Goal: Task Accomplishment & Management: Manage account settings

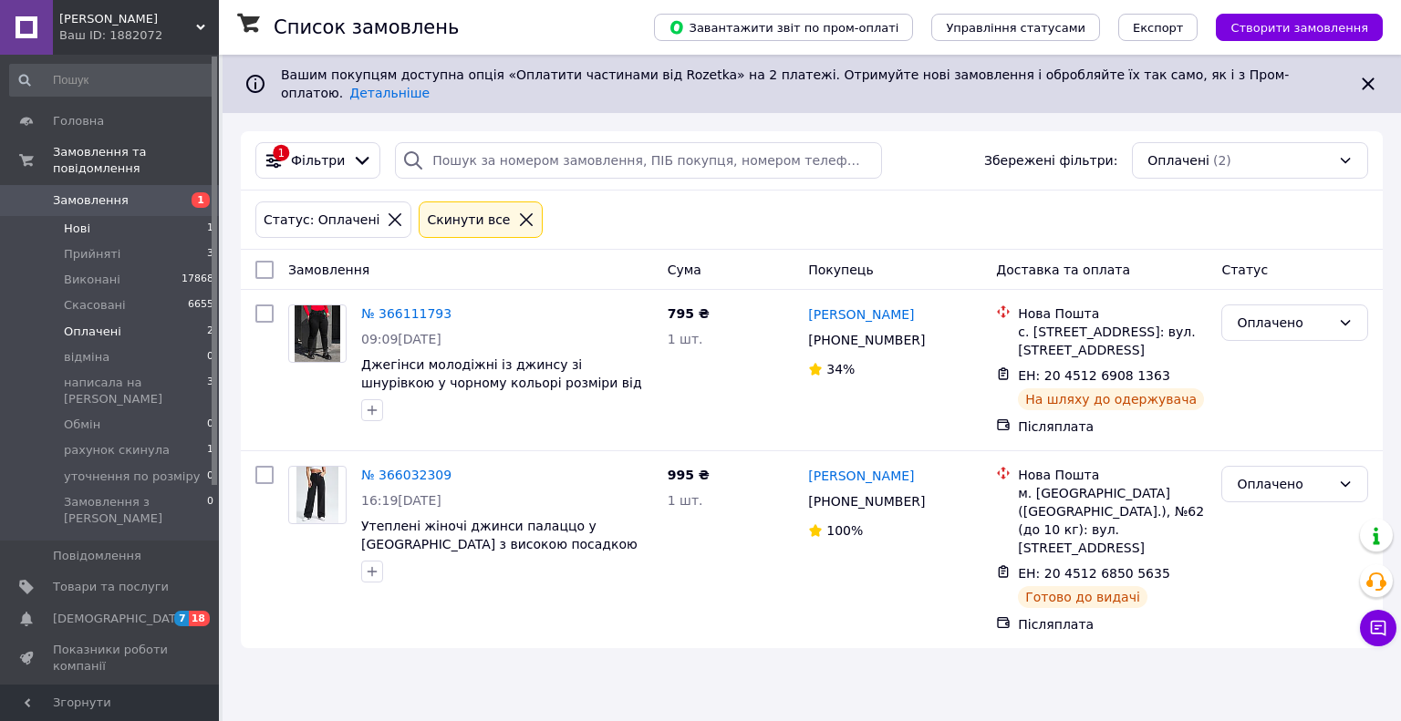
click at [82, 221] on span "Нові" at bounding box center [77, 229] width 26 height 16
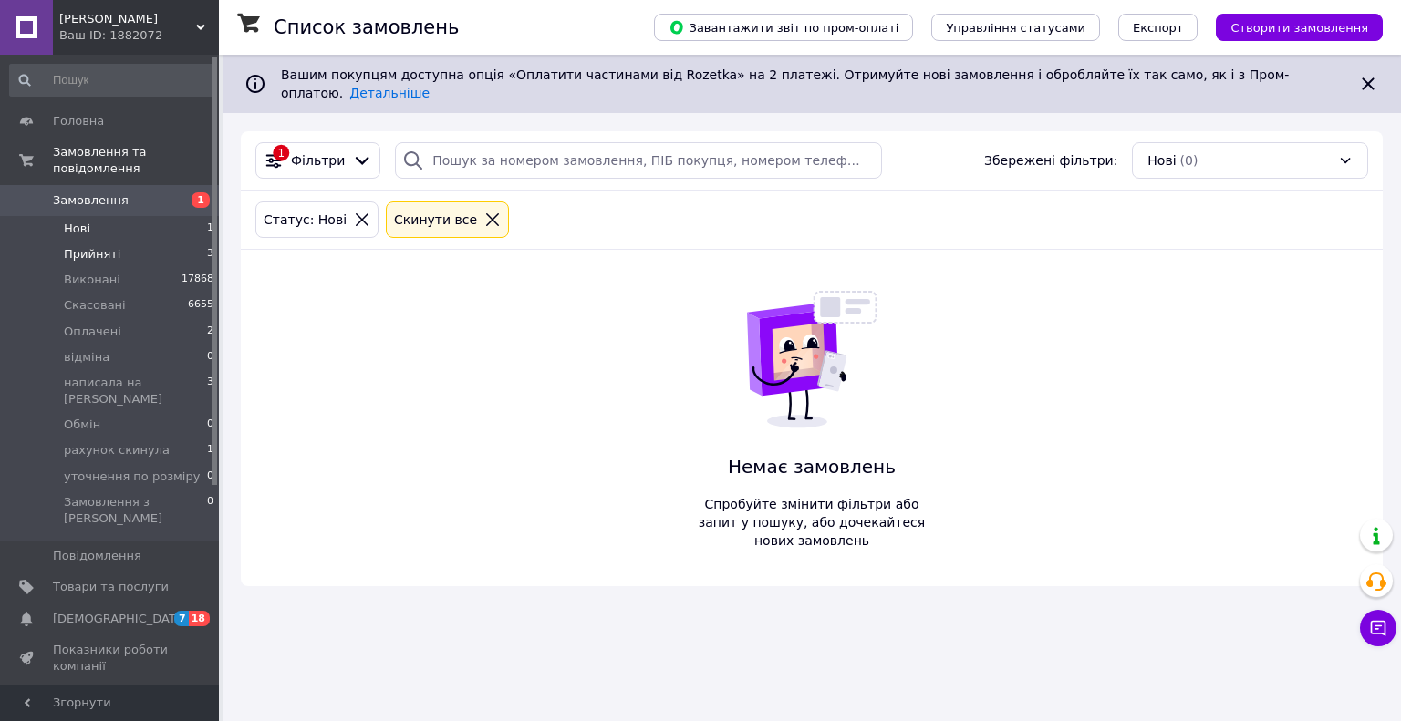
click at [85, 246] on span "Прийняті" at bounding box center [92, 254] width 57 height 16
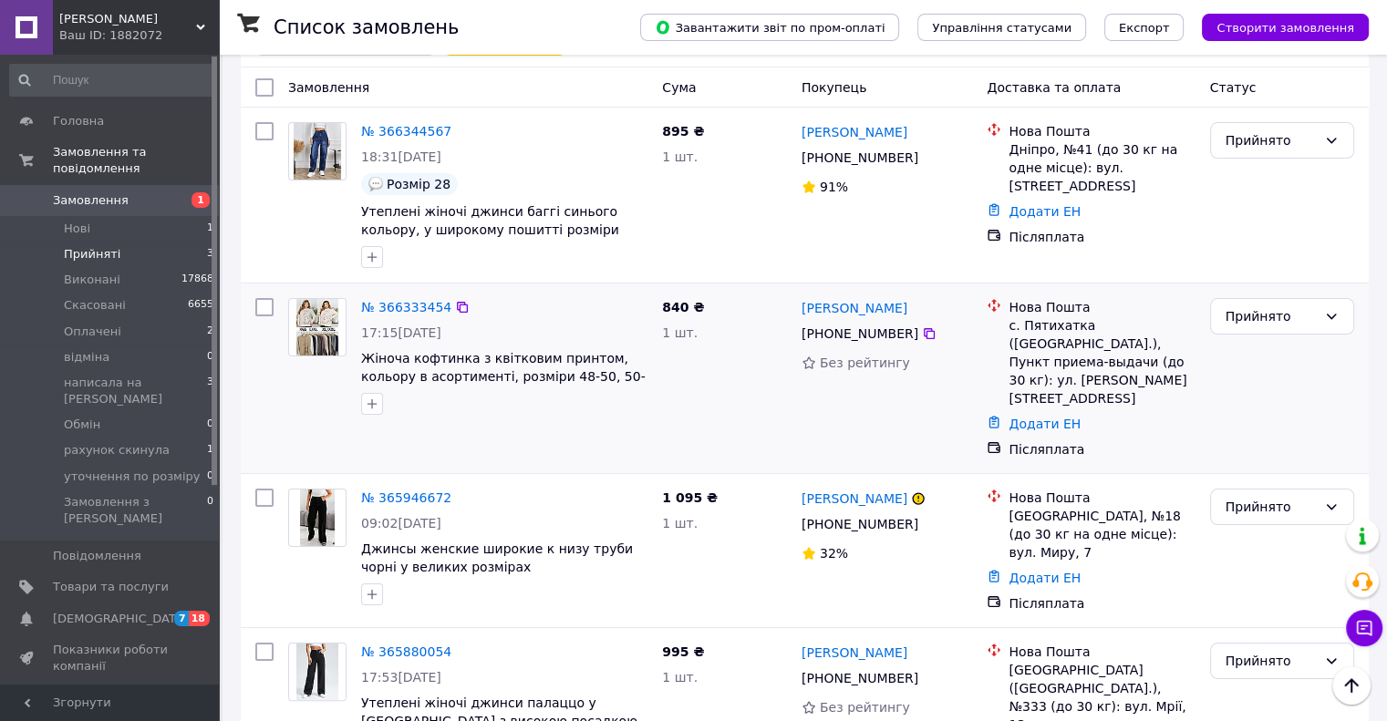
scroll to position [196, 0]
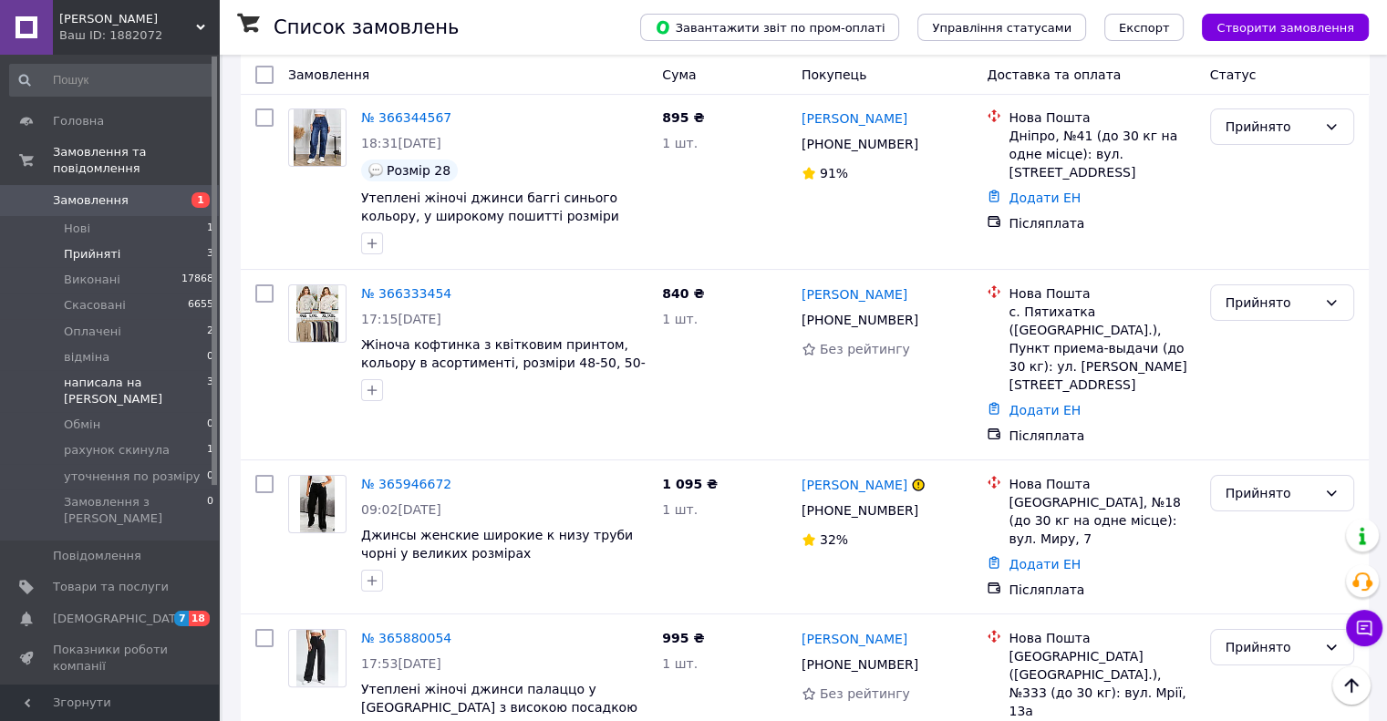
click at [78, 375] on span "написала на [PERSON_NAME]" at bounding box center [135, 391] width 143 height 33
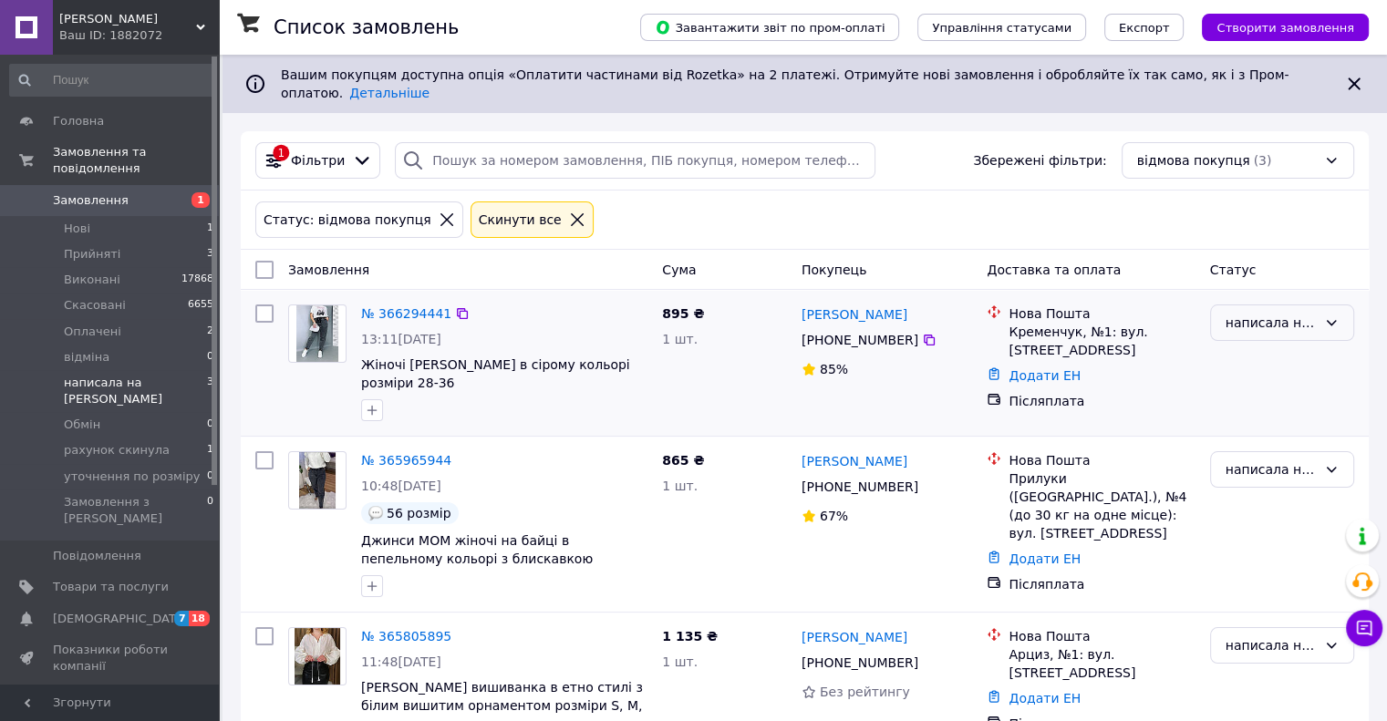
click at [1331, 316] on icon at bounding box center [1331, 323] width 15 height 15
click at [1229, 440] on li "Оплачено" at bounding box center [1281, 446] width 142 height 33
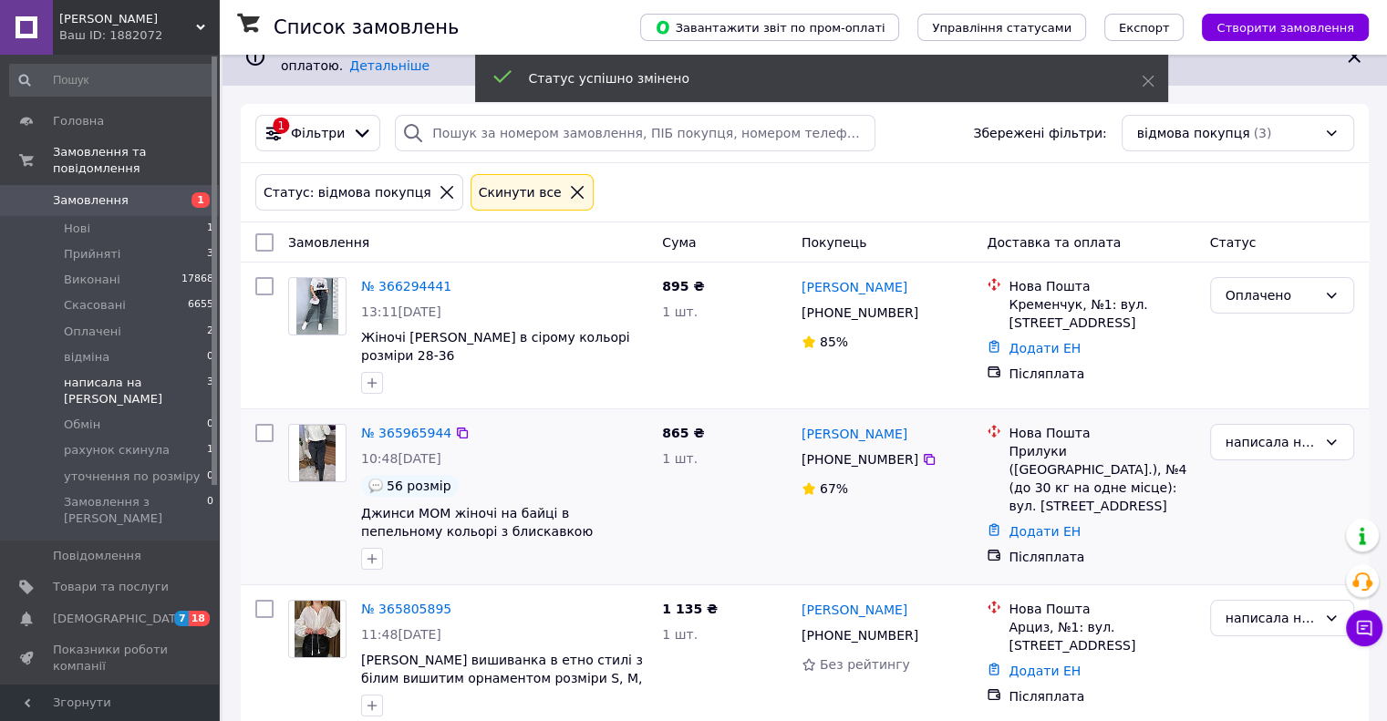
scroll to position [42, 0]
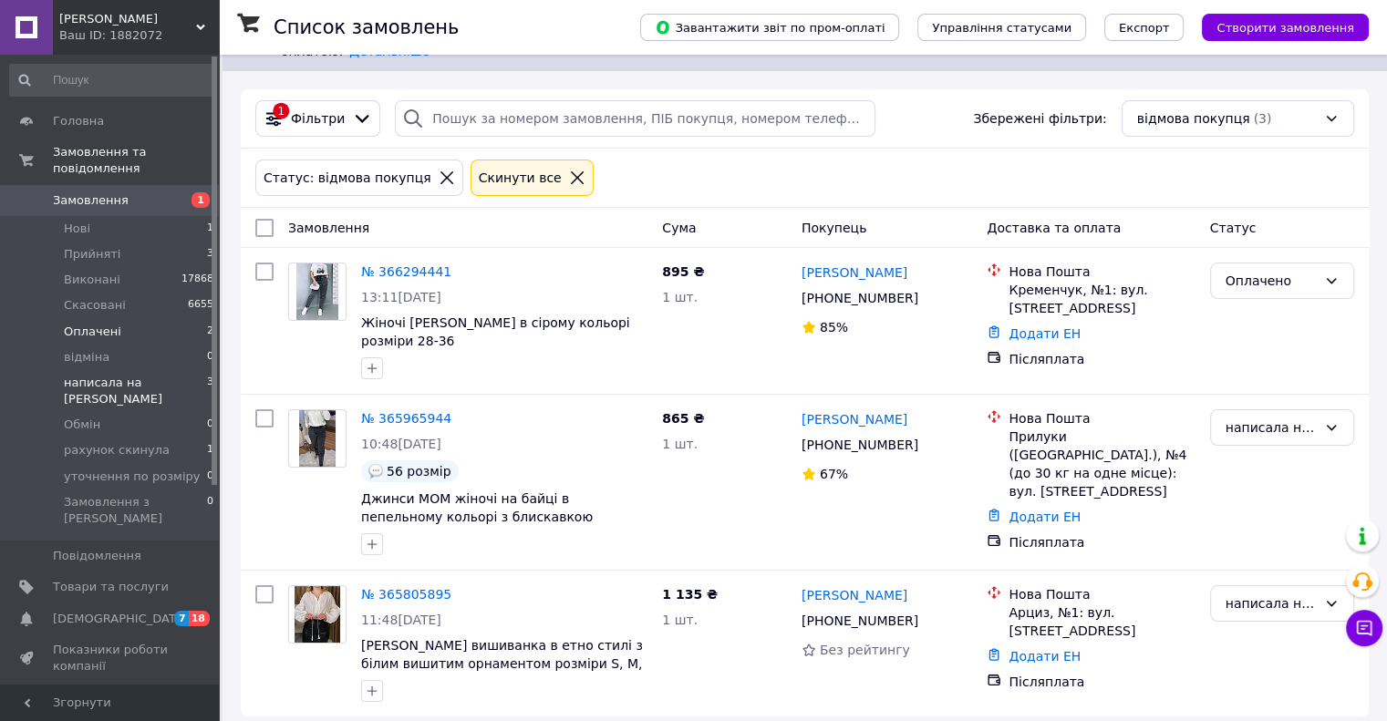
click at [77, 324] on span "Оплачені" at bounding box center [92, 332] width 57 height 16
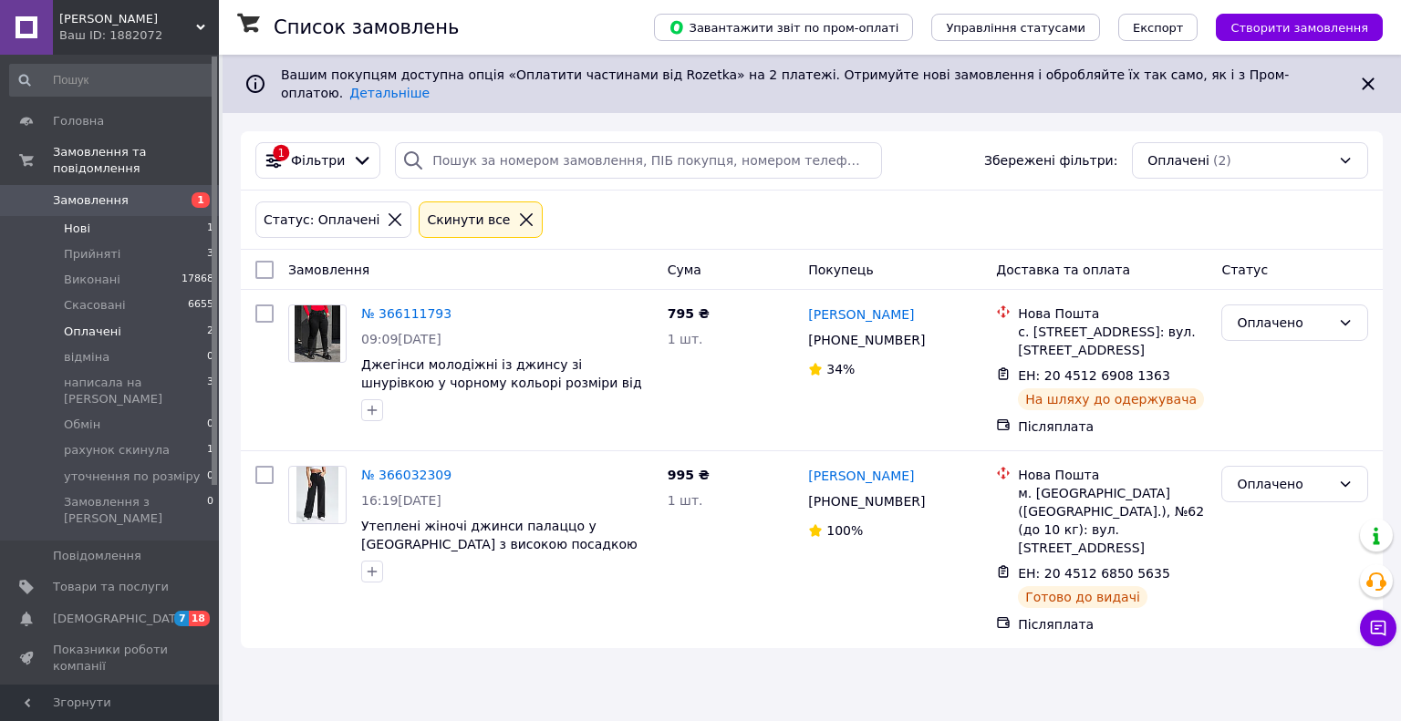
click at [84, 221] on span "Нові" at bounding box center [77, 229] width 26 height 16
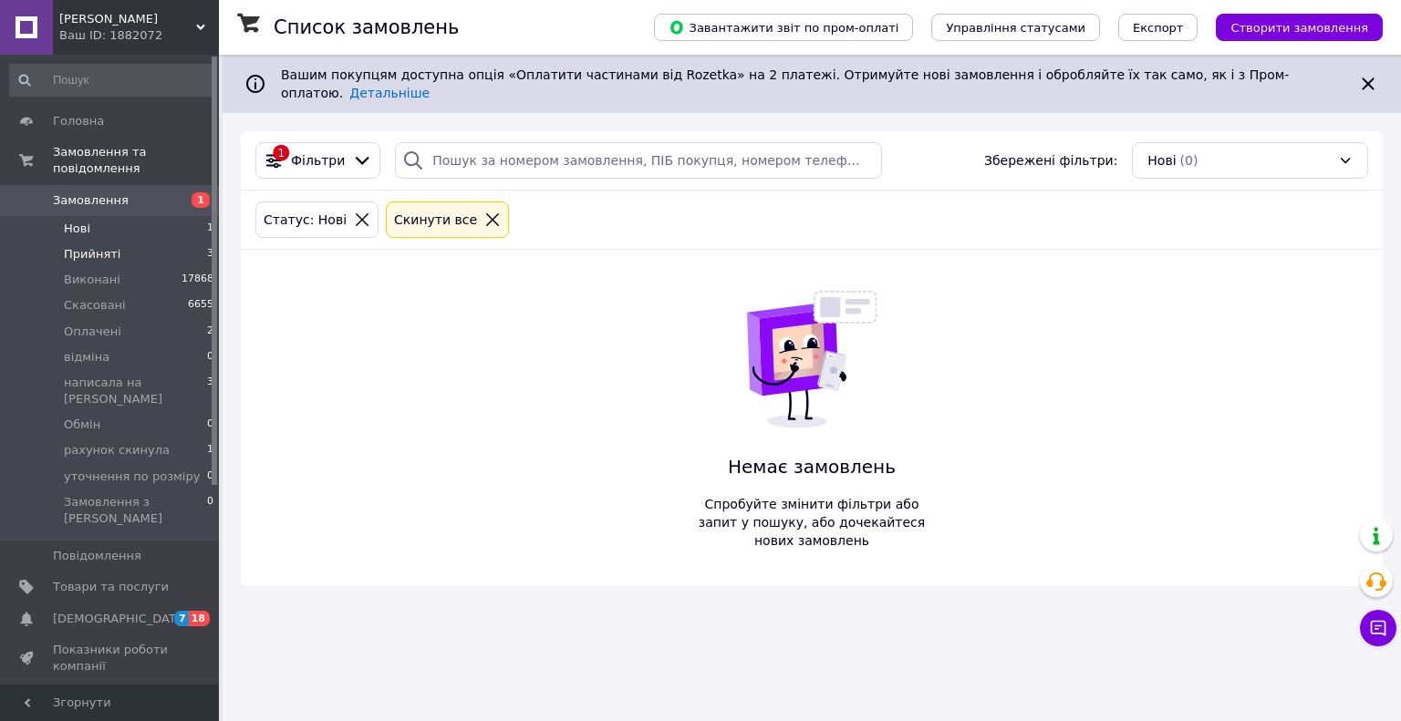
click at [106, 248] on li "Прийняті 3" at bounding box center [112, 255] width 224 height 26
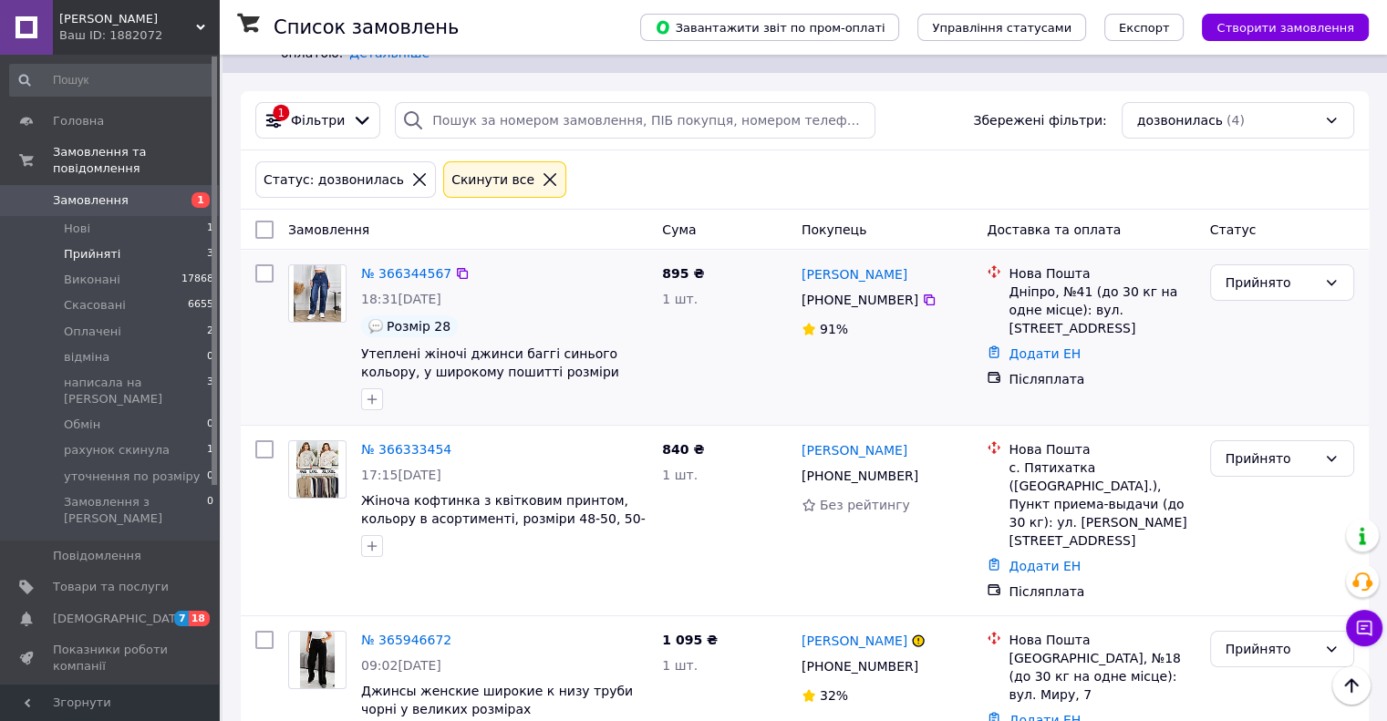
scroll to position [14, 0]
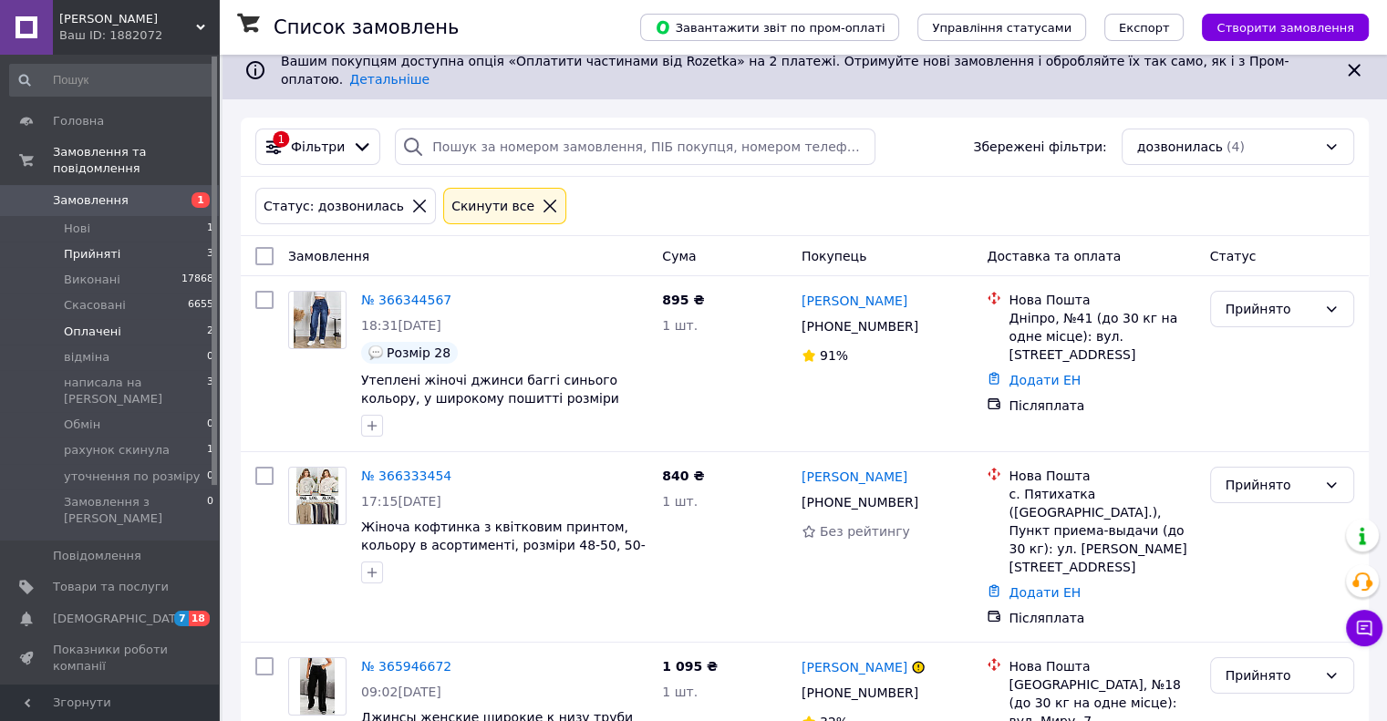
click at [79, 319] on li "Оплачені 2" at bounding box center [112, 332] width 224 height 26
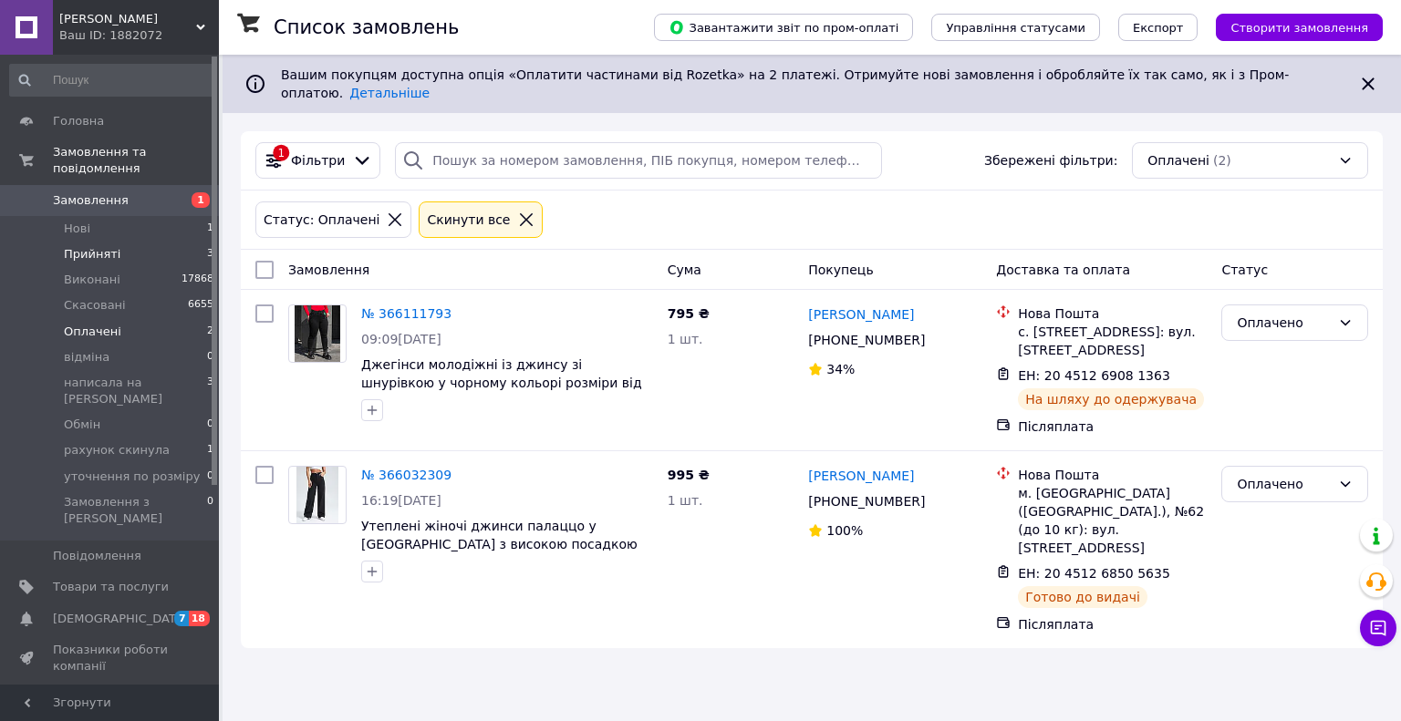
click at [89, 246] on span "Прийняті" at bounding box center [92, 254] width 57 height 16
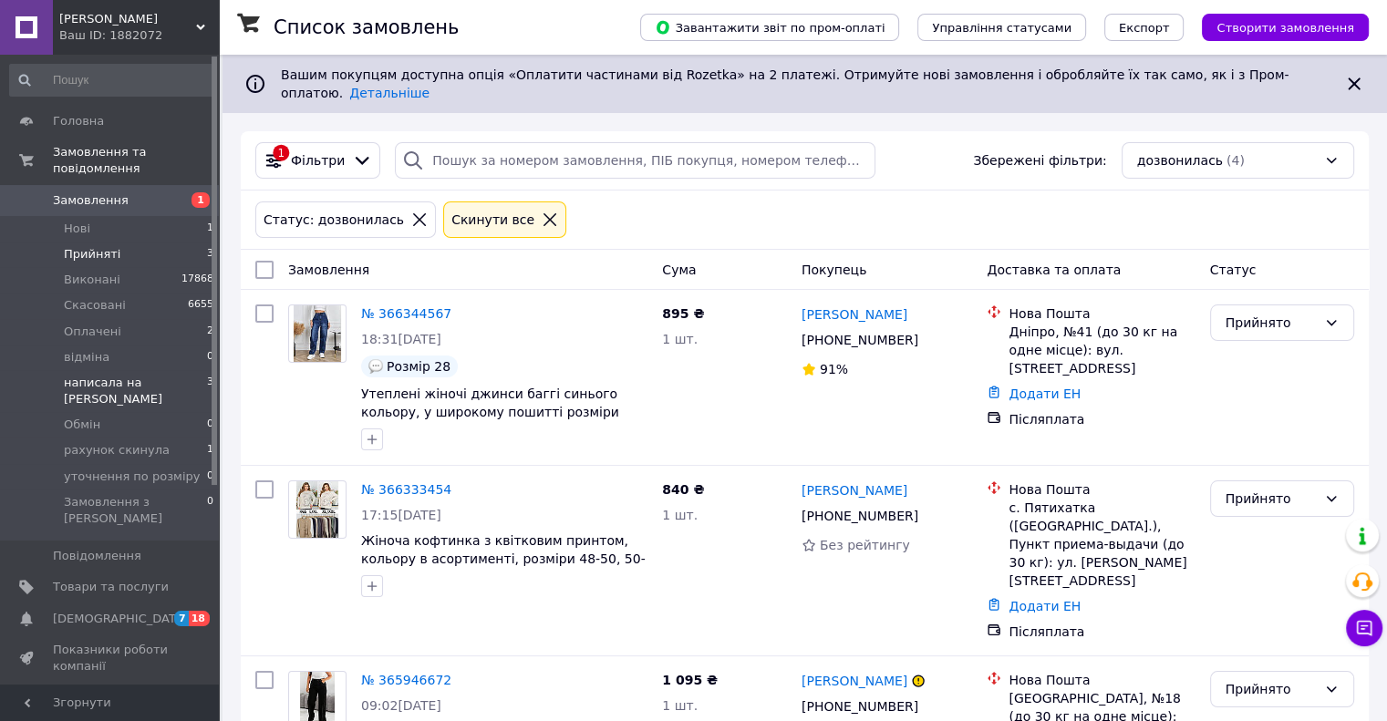
click at [106, 375] on span "написала на [PERSON_NAME]" at bounding box center [135, 391] width 143 height 33
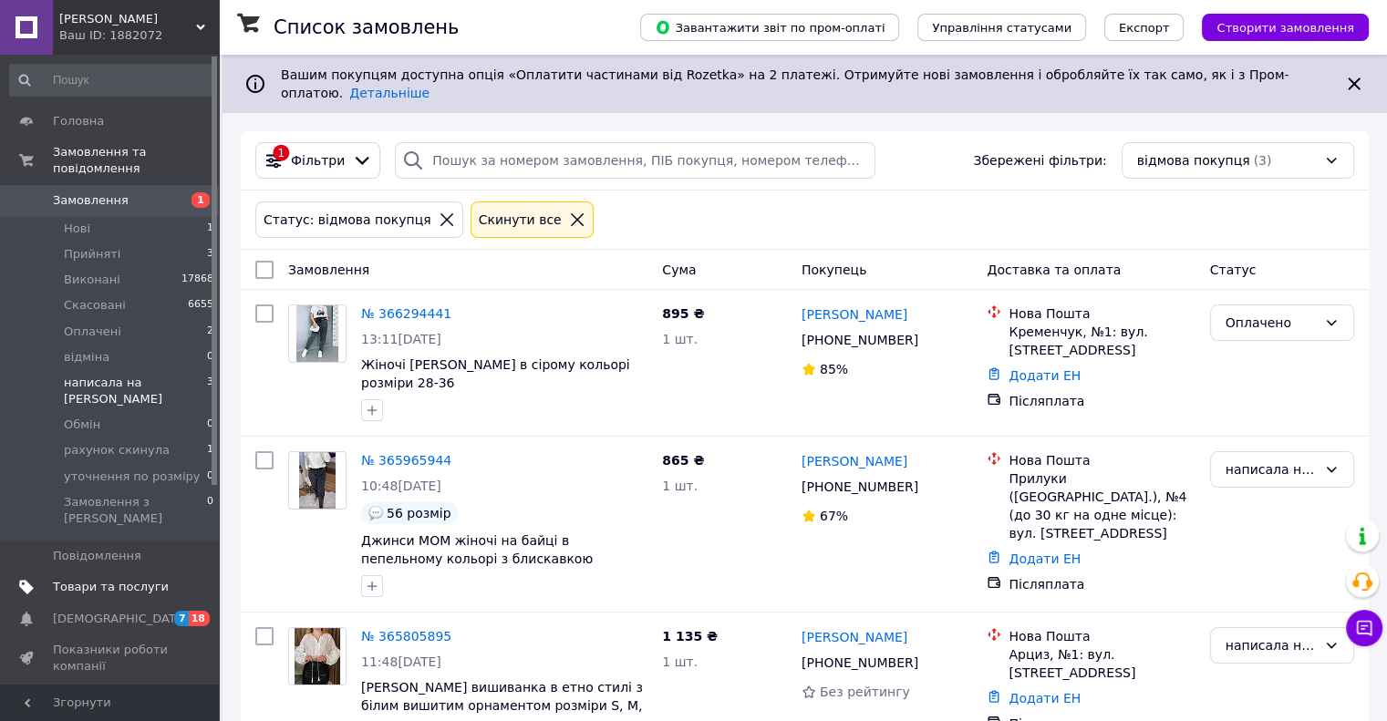
click at [113, 579] on span "Товари та послуги" at bounding box center [111, 587] width 116 height 16
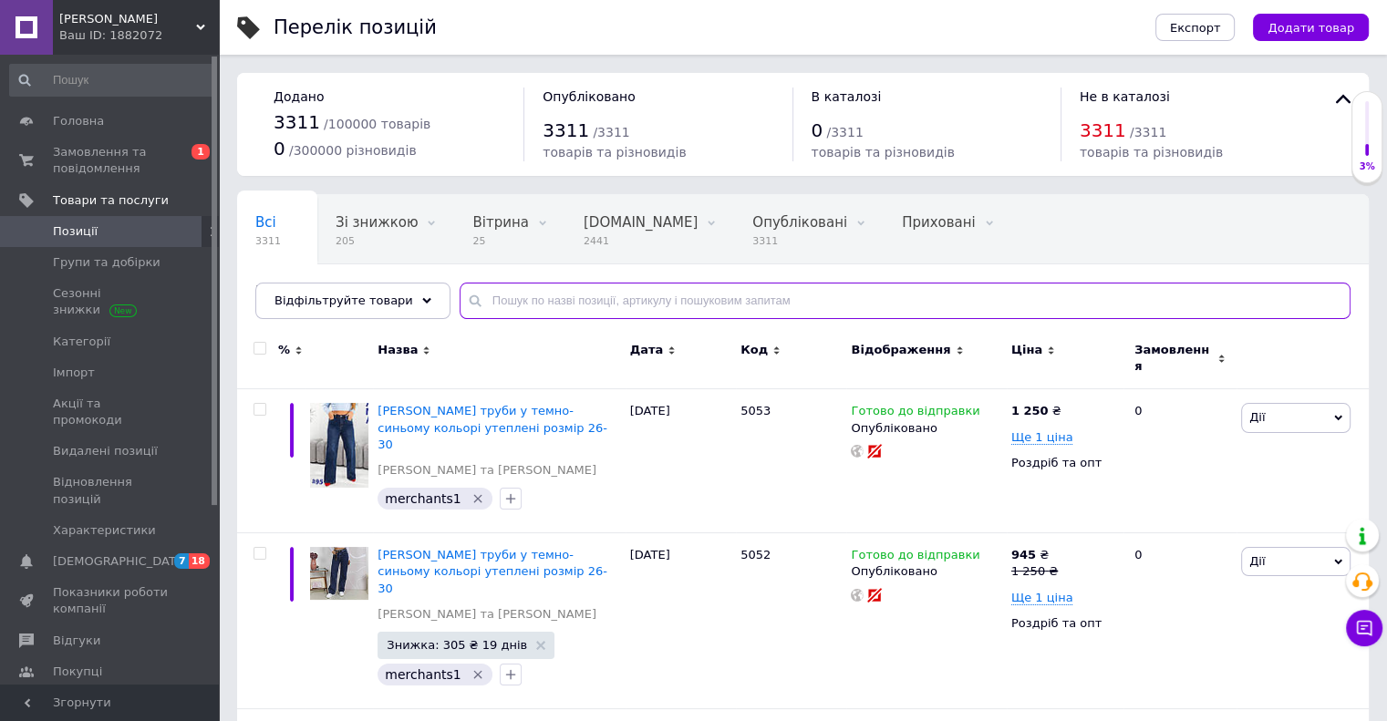
click at [526, 298] on input "text" at bounding box center [905, 301] width 891 height 36
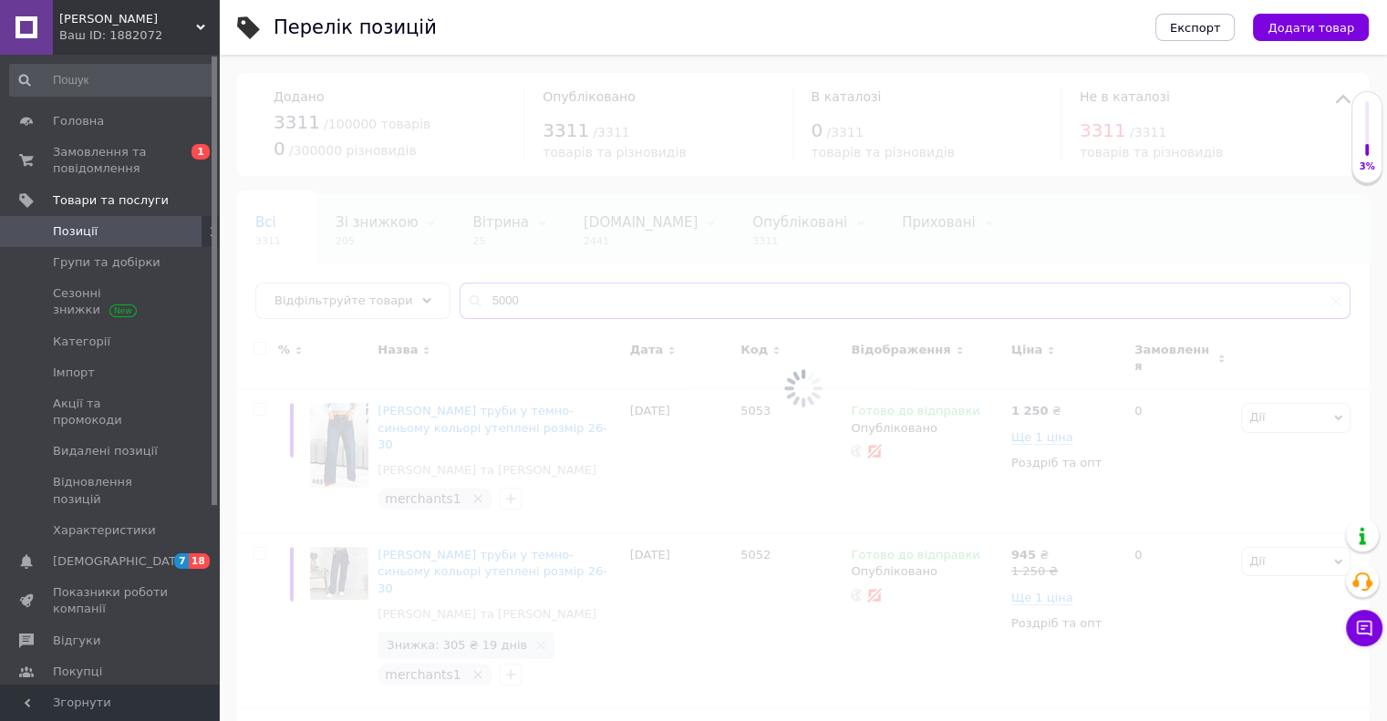
type input "5000"
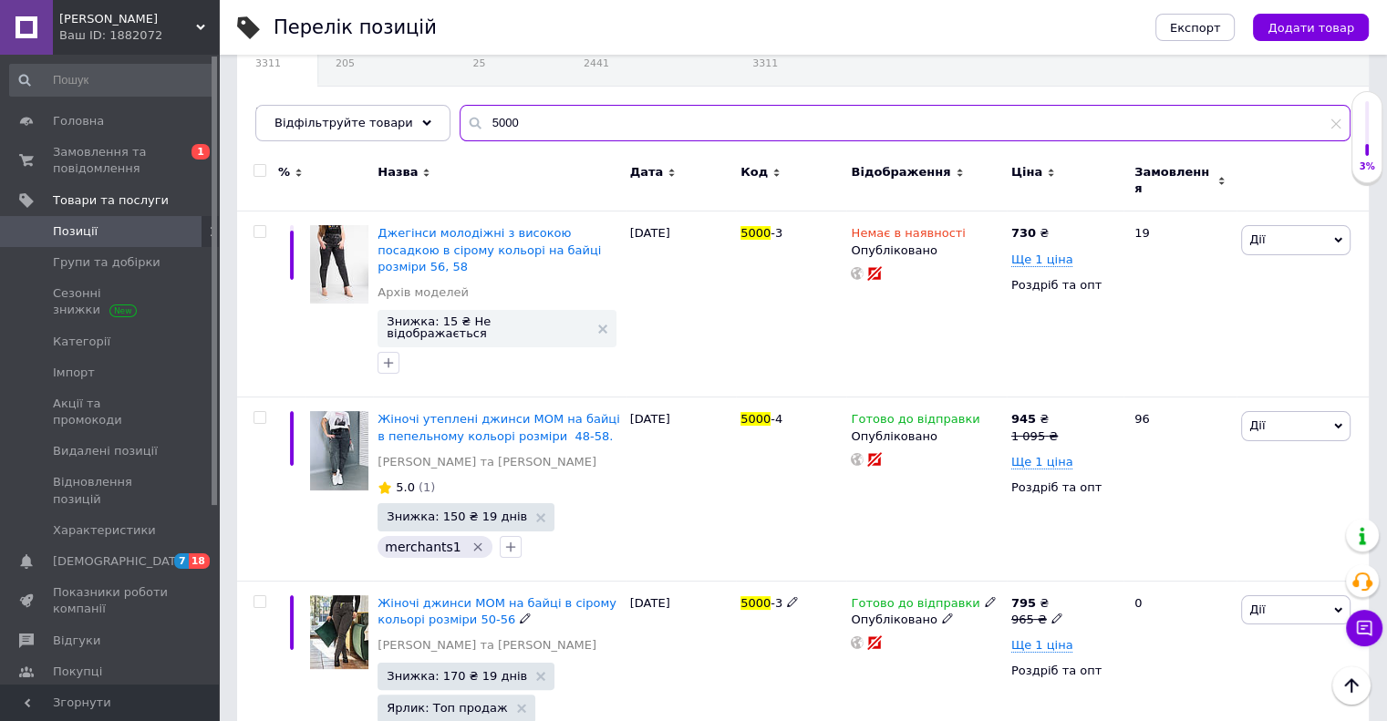
scroll to position [146, 0]
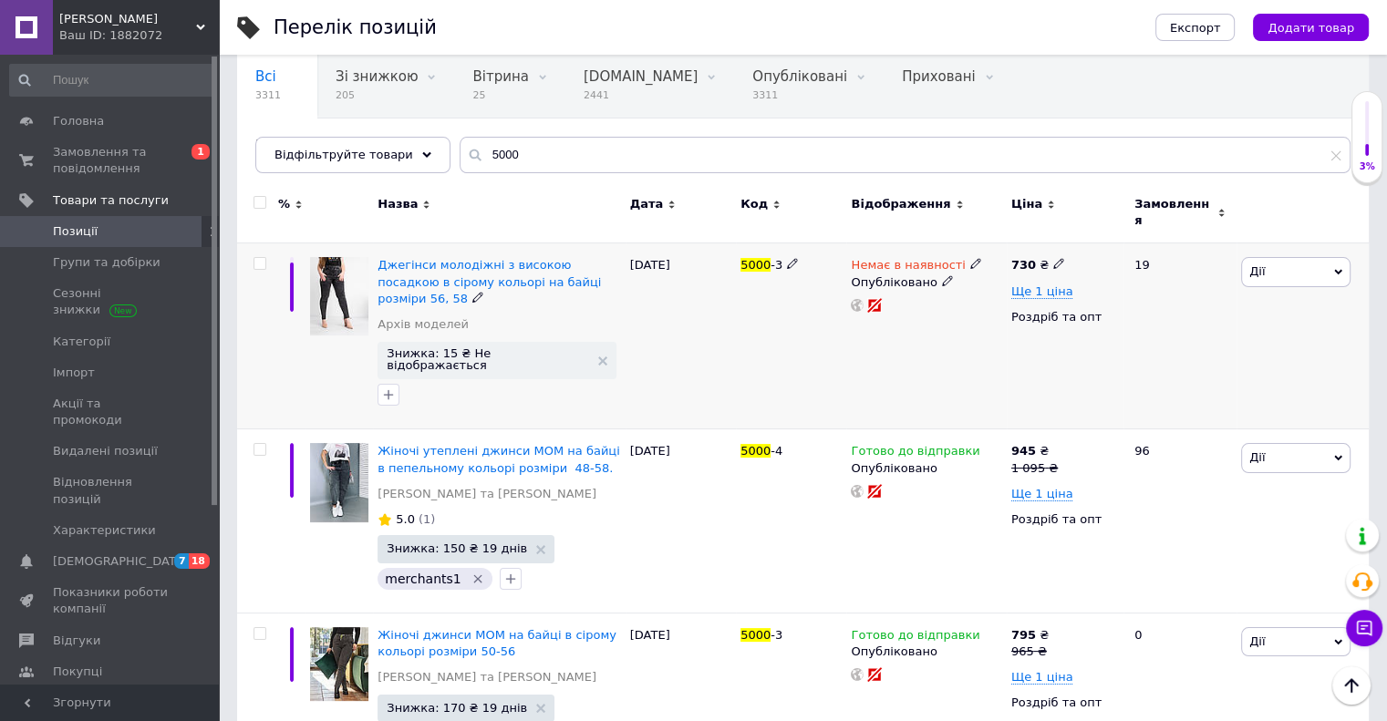
click at [259, 258] on input "checkbox" at bounding box center [260, 264] width 12 height 12
checkbox input "true"
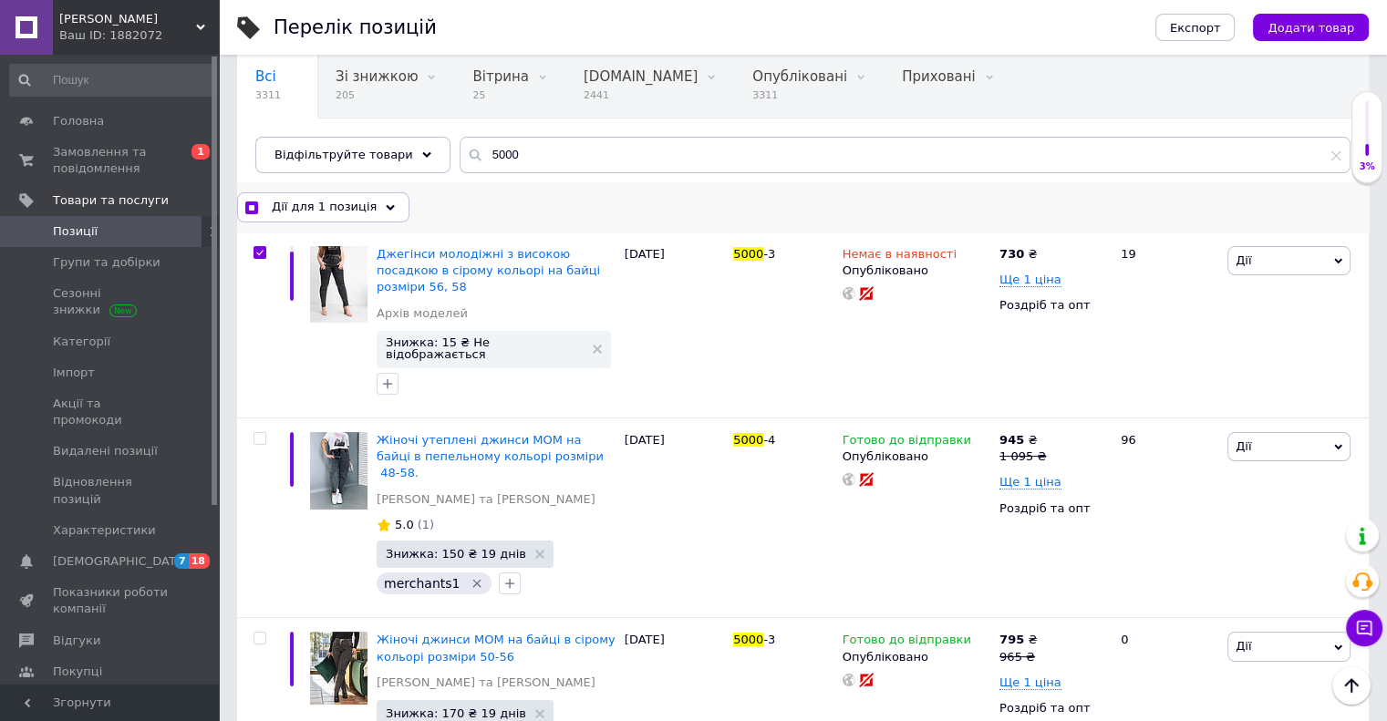
click at [373, 201] on div "Дії для 1 позиція" at bounding box center [323, 206] width 172 height 29
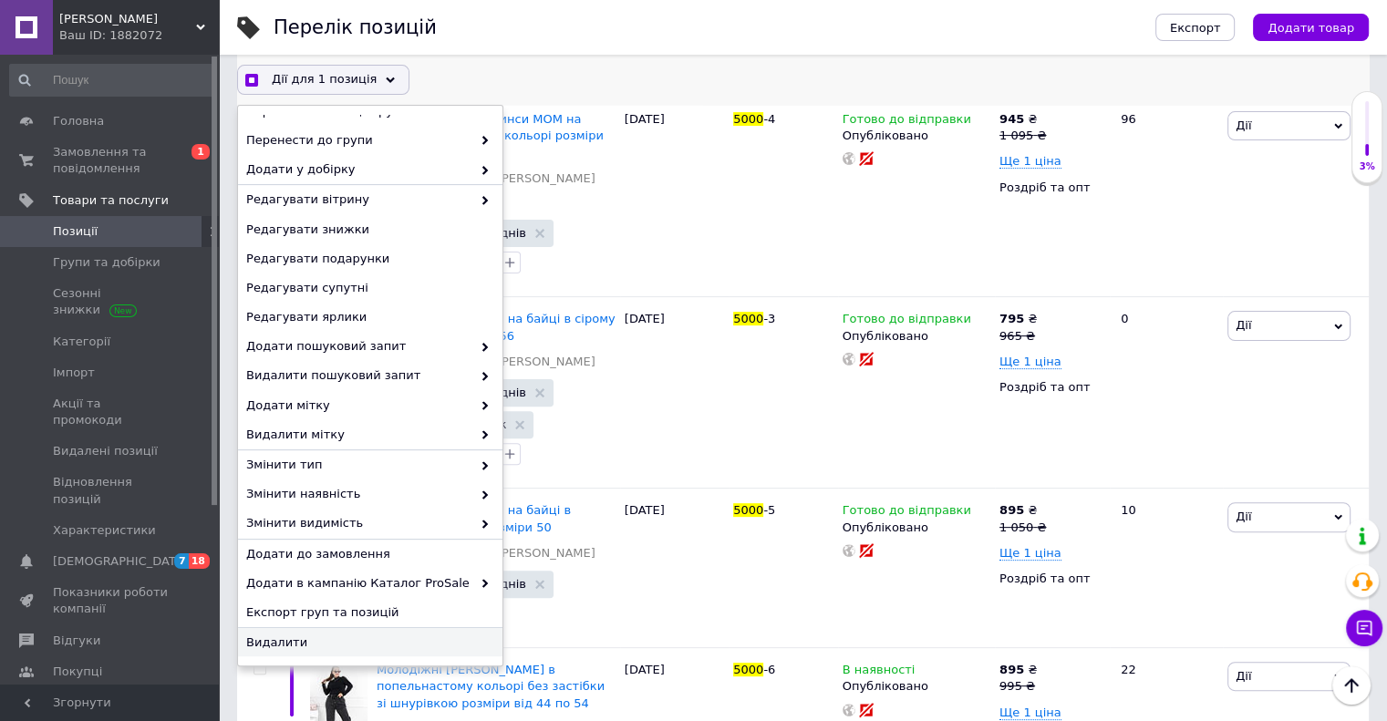
scroll to position [511, 0]
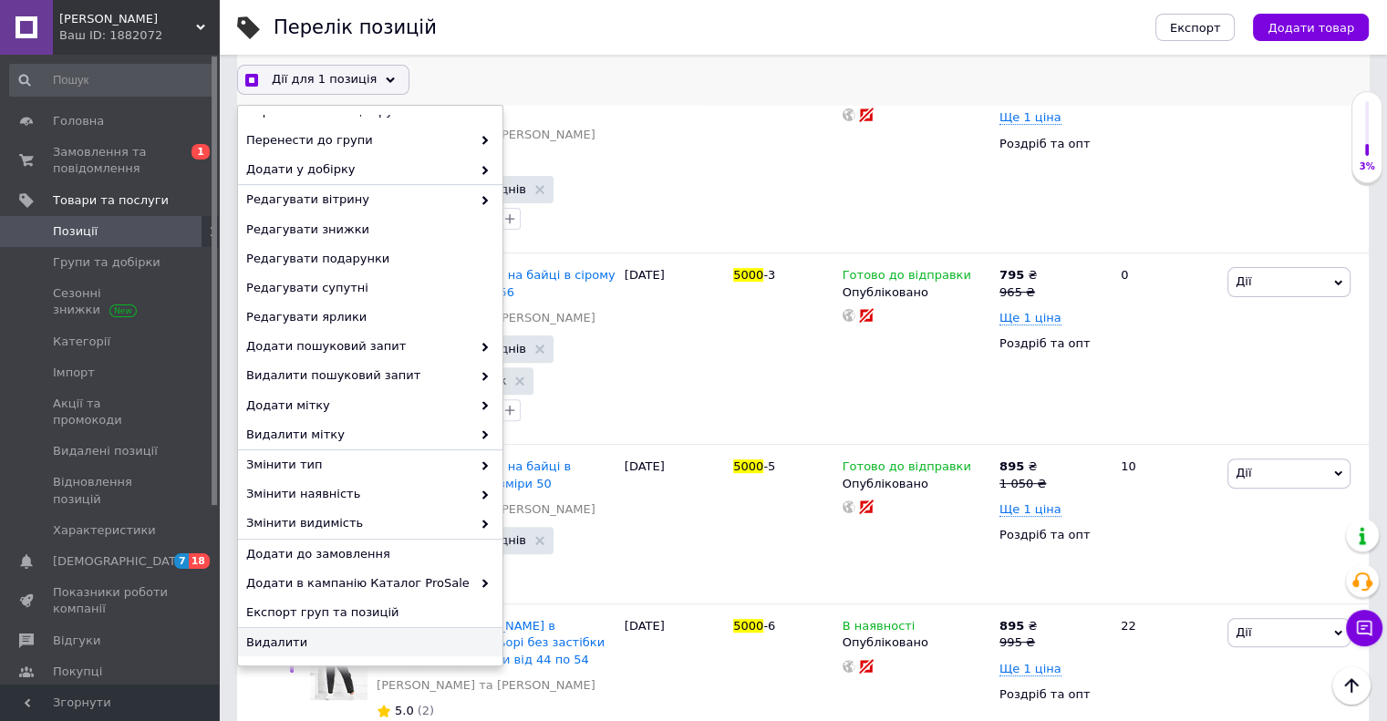
click at [291, 637] on span "Видалити" at bounding box center [367, 643] width 243 height 16
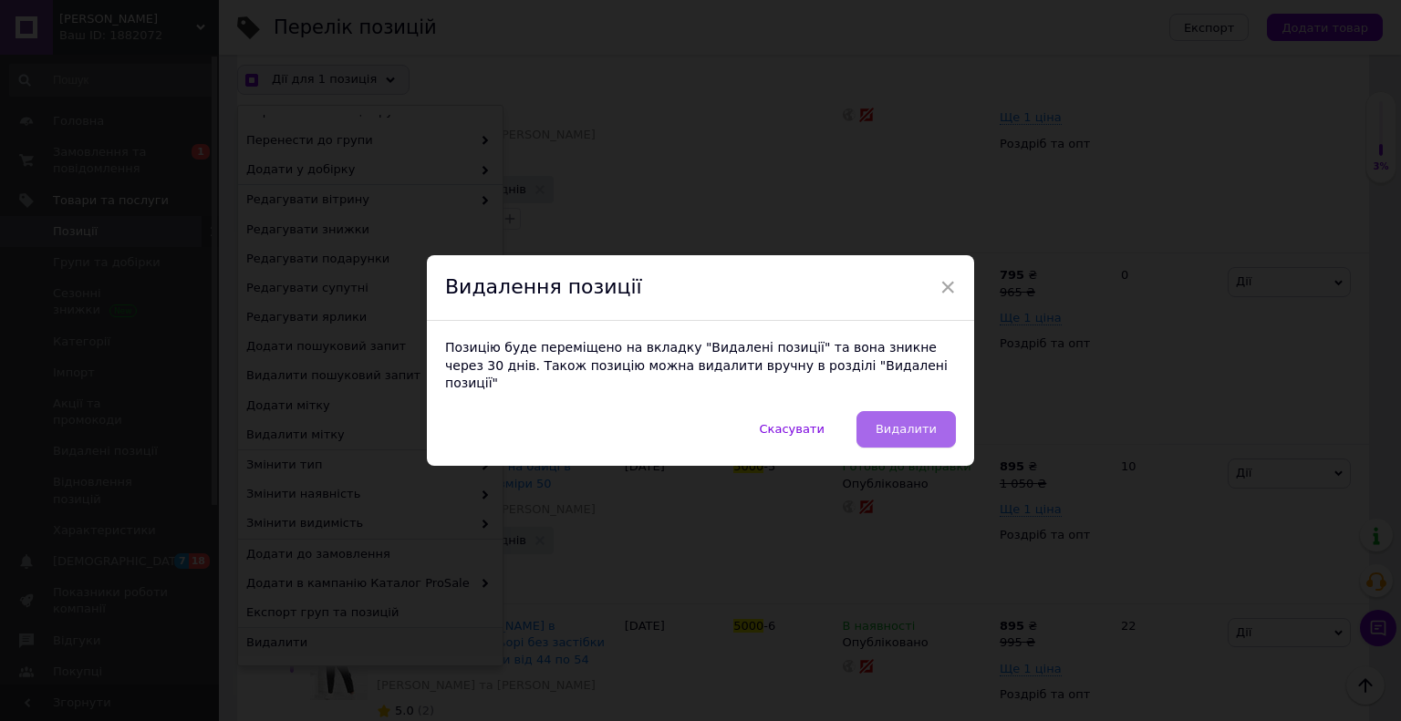
click at [903, 422] on span "Видалити" at bounding box center [905, 429] width 61 height 14
checkbox input "true"
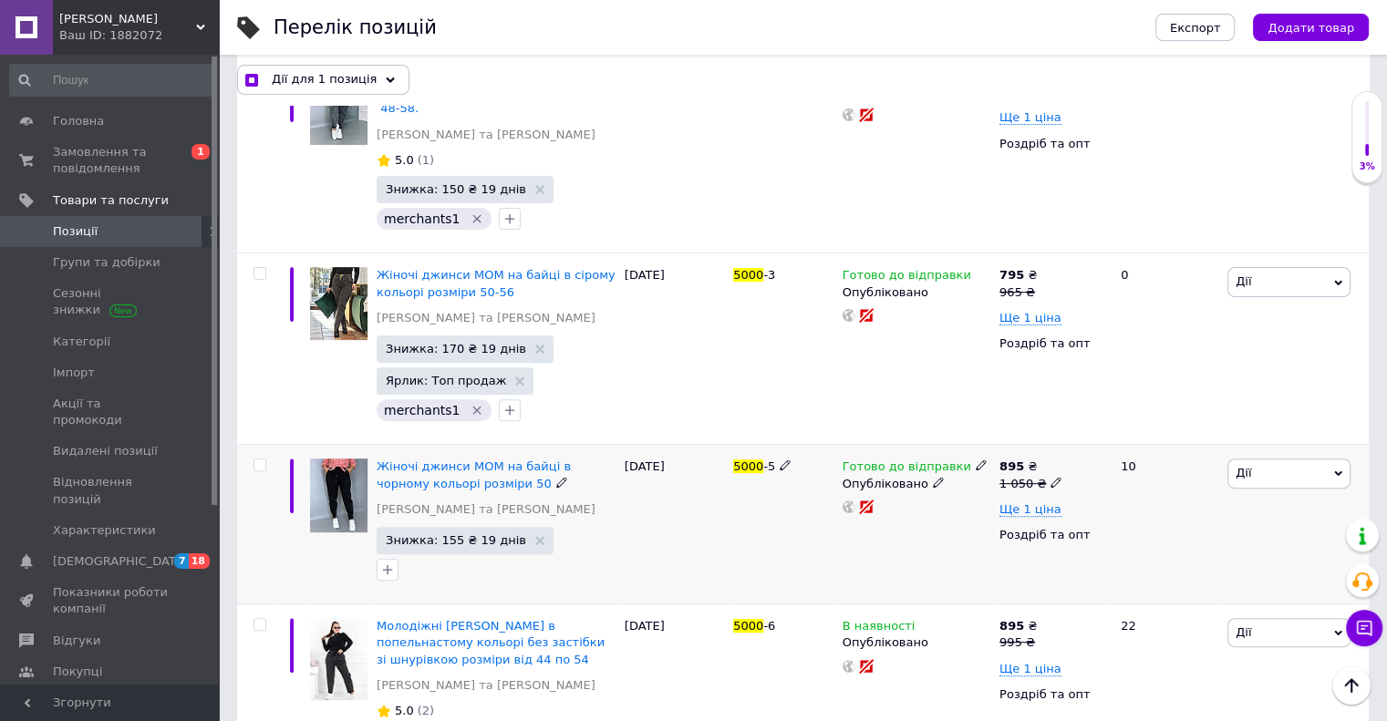
checkbox input "false"
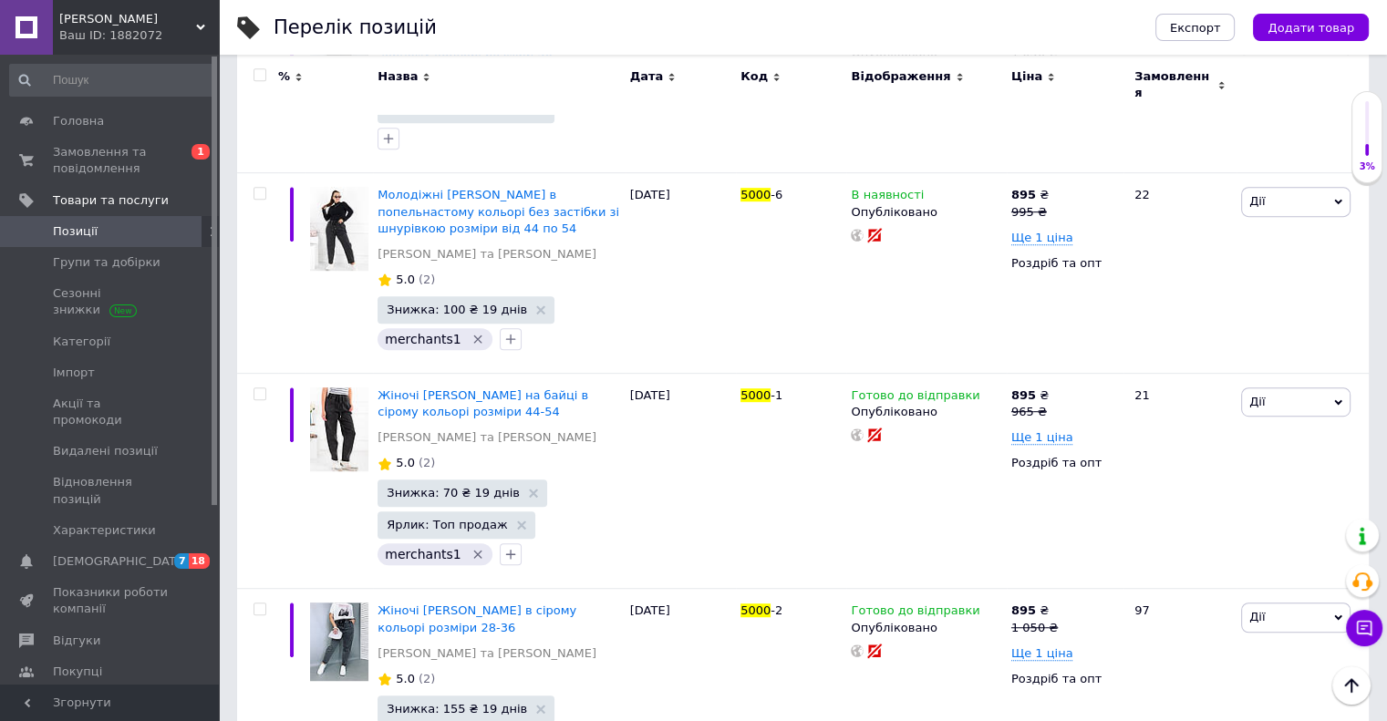
scroll to position [967, 0]
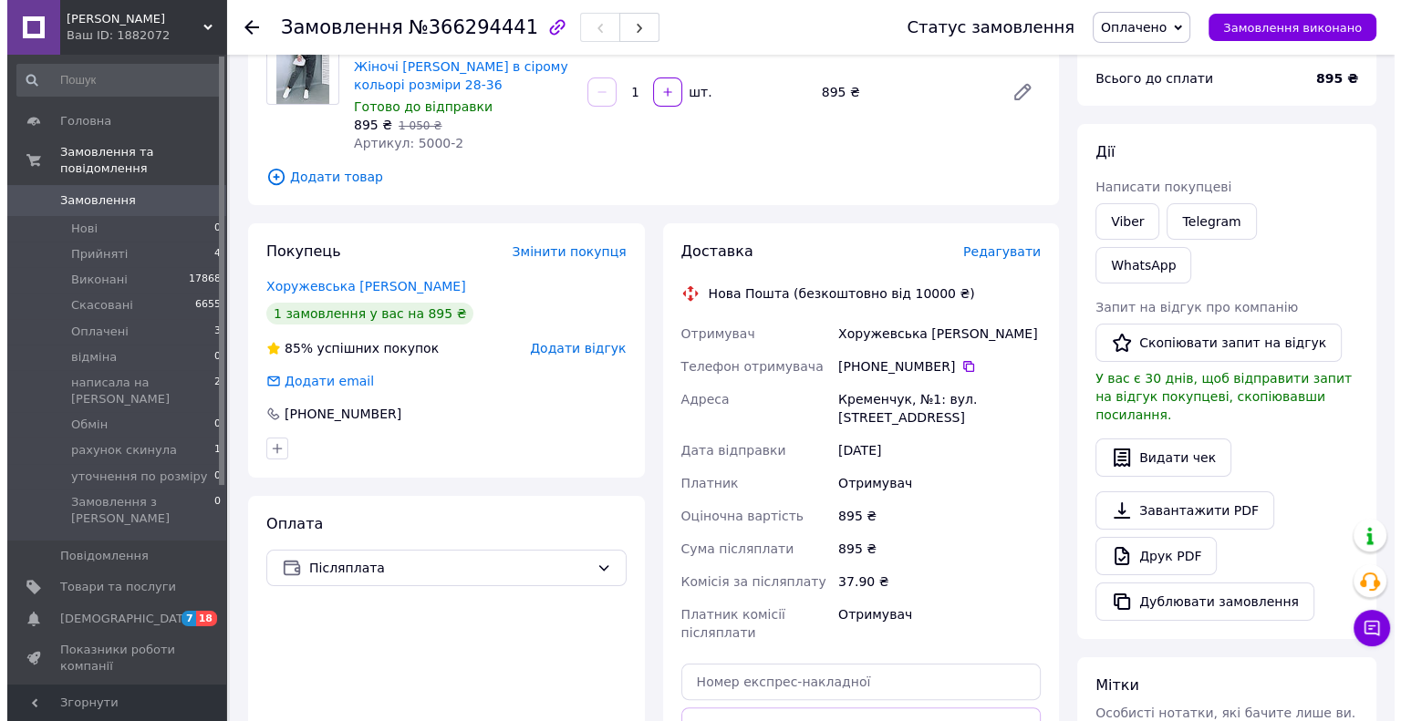
scroll to position [182, 0]
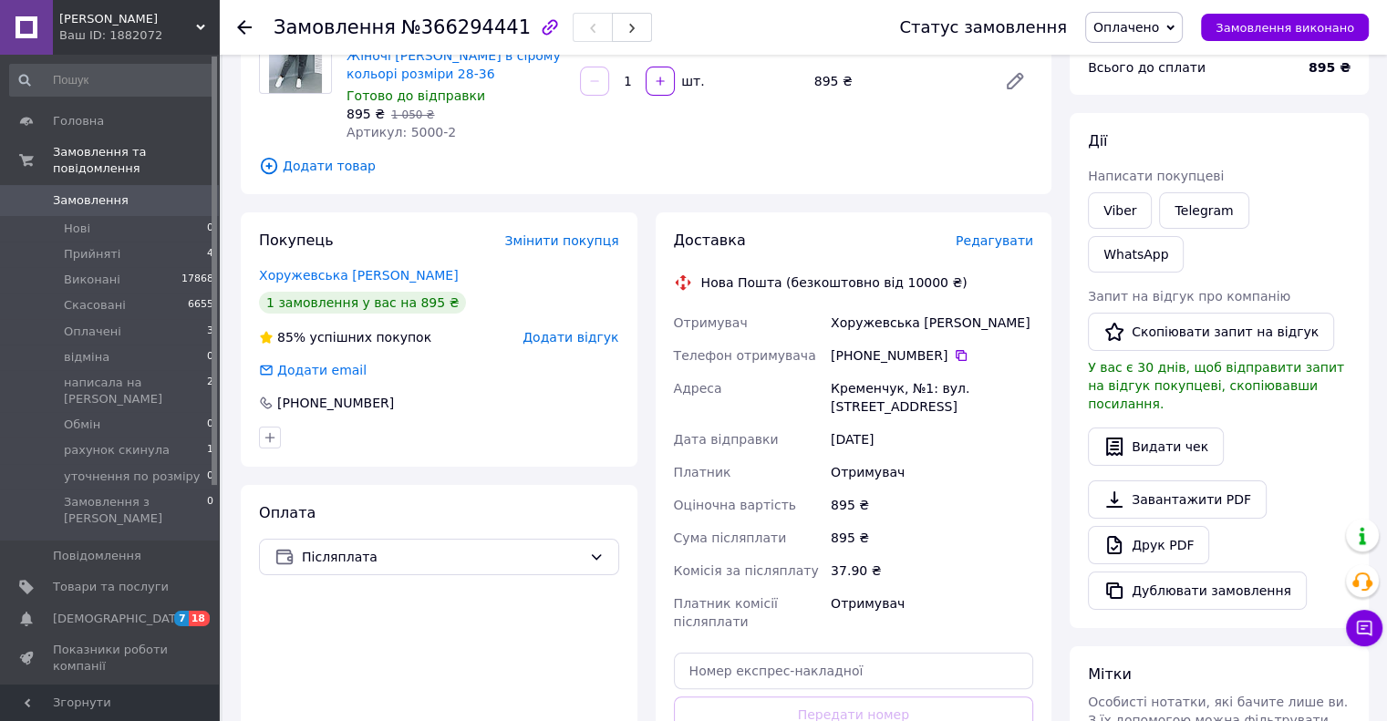
click at [989, 241] on span "Редагувати" at bounding box center [995, 240] width 78 height 15
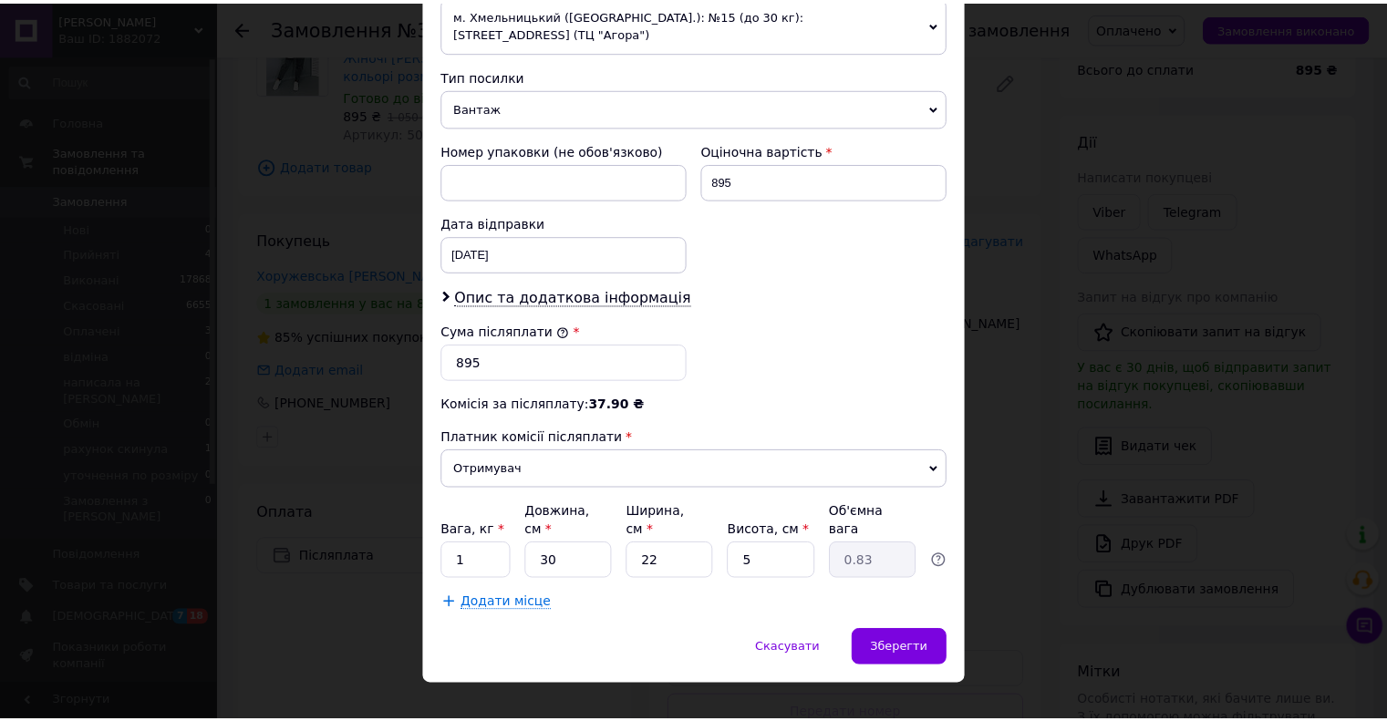
scroll to position [682, 0]
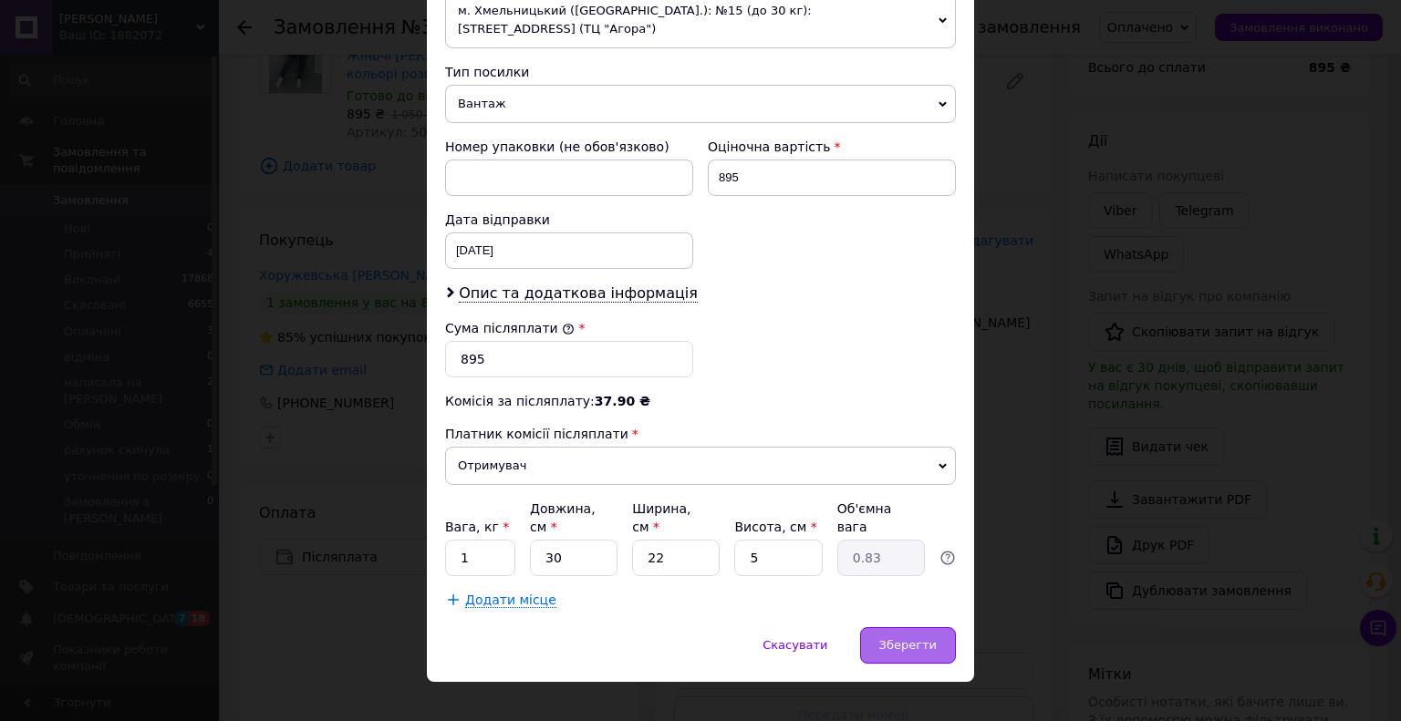
click at [877, 627] on div "Зберегти" at bounding box center [908, 645] width 96 height 36
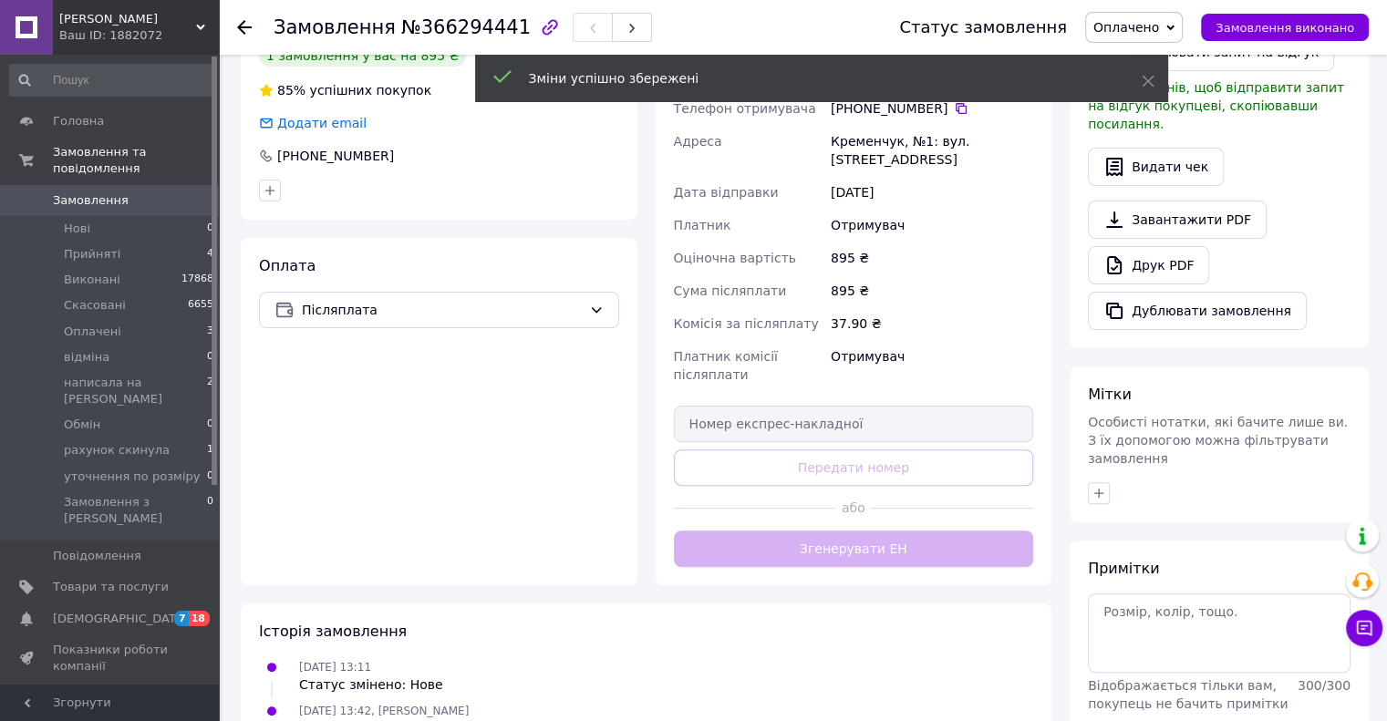
scroll to position [456, 0]
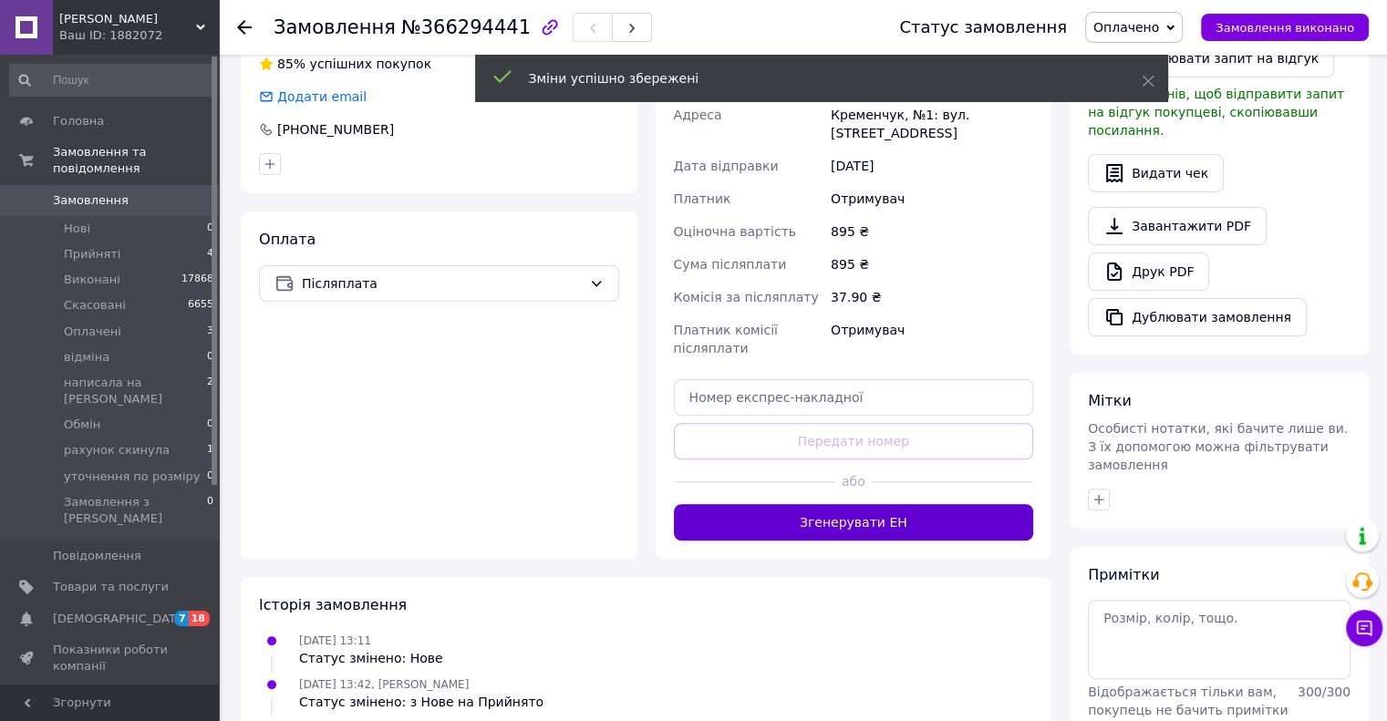
click at [862, 508] on button "Згенерувати ЕН" at bounding box center [854, 522] width 360 height 36
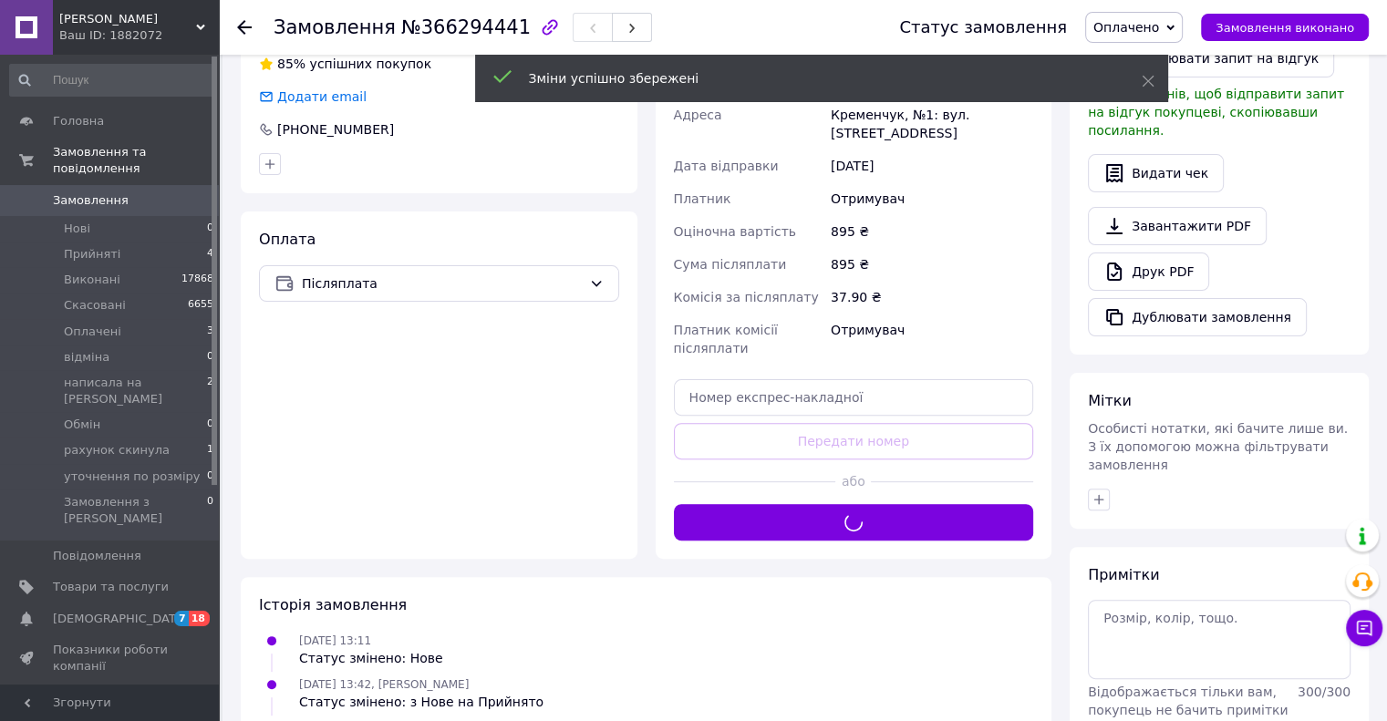
scroll to position [182, 0]
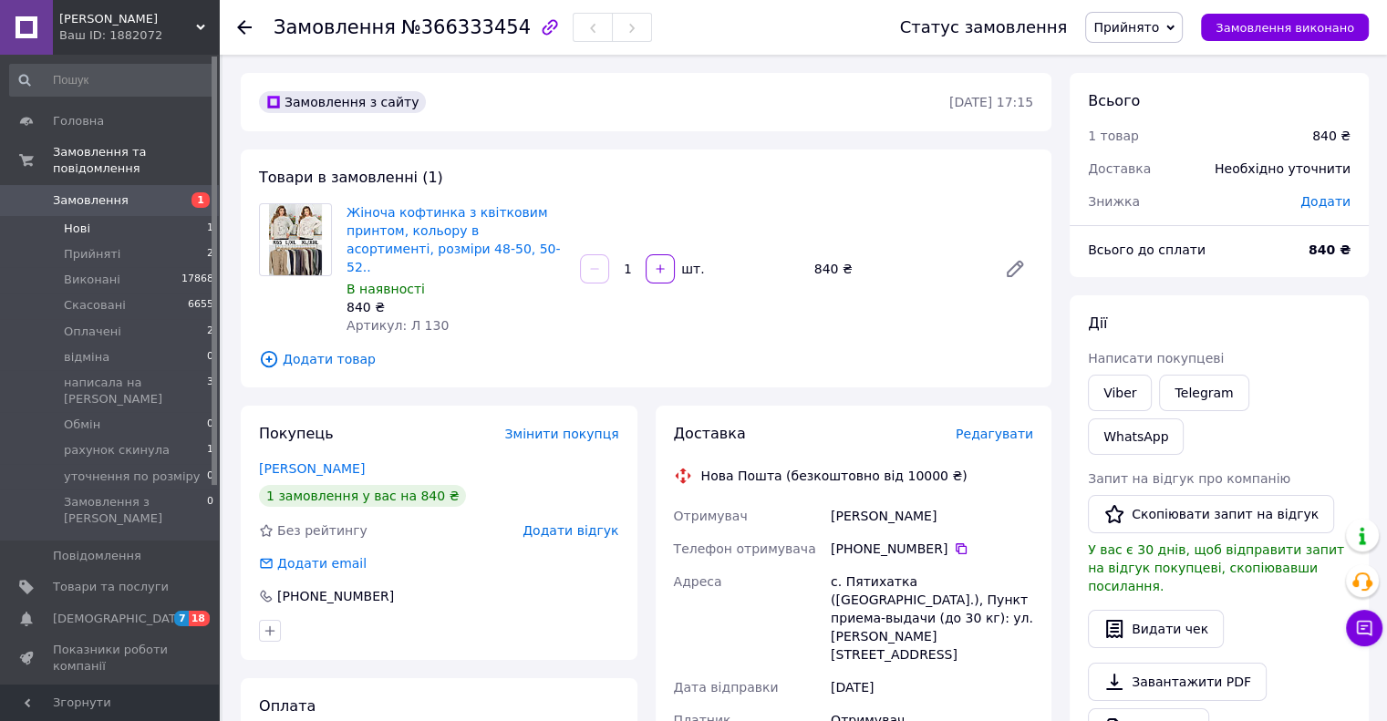
click at [129, 216] on li "Нові 1" at bounding box center [112, 229] width 224 height 26
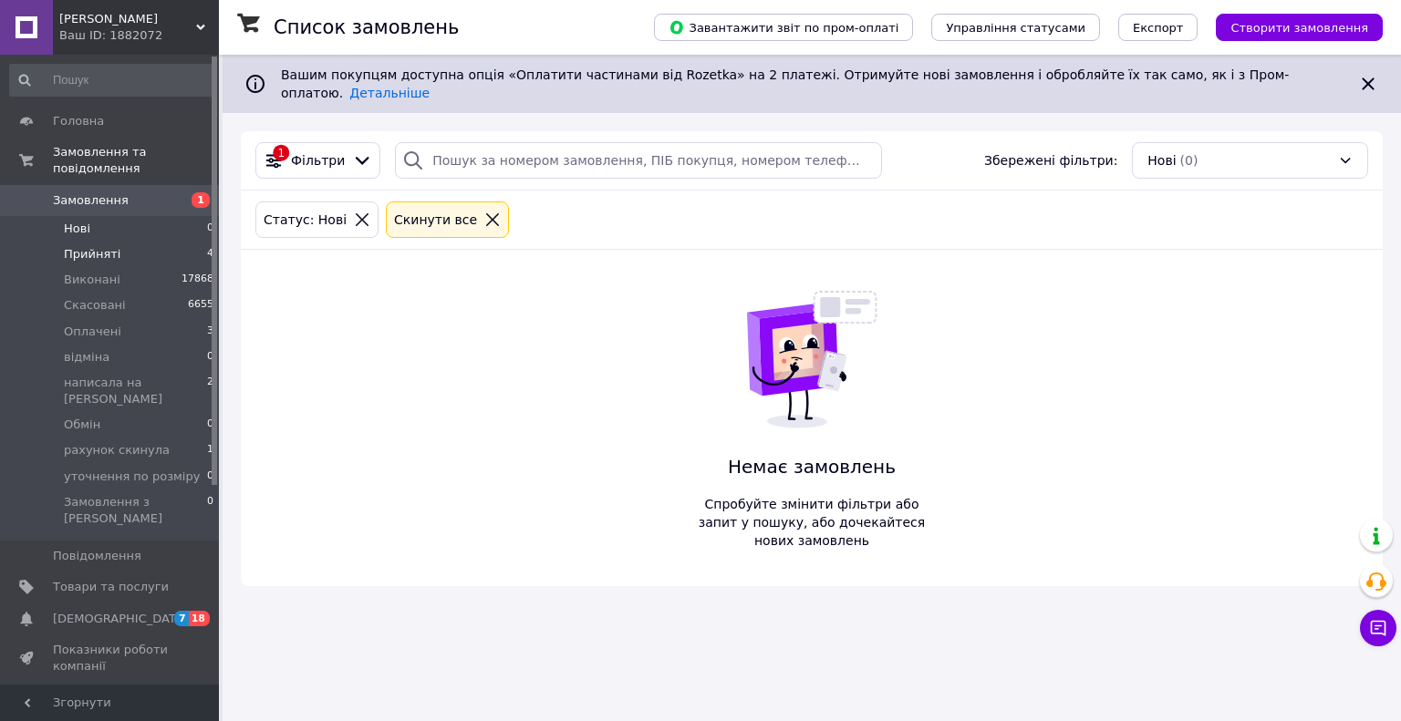
click at [84, 246] on span "Прийняті" at bounding box center [92, 254] width 57 height 16
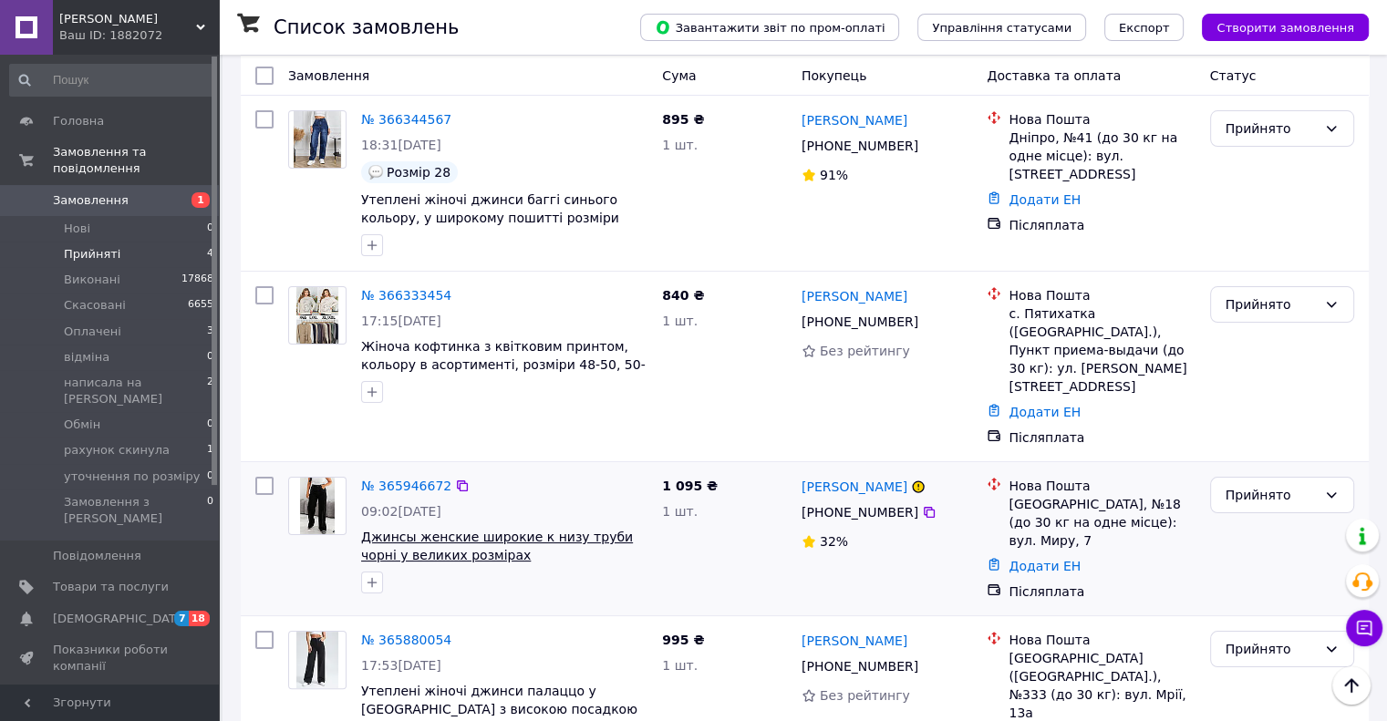
scroll to position [196, 0]
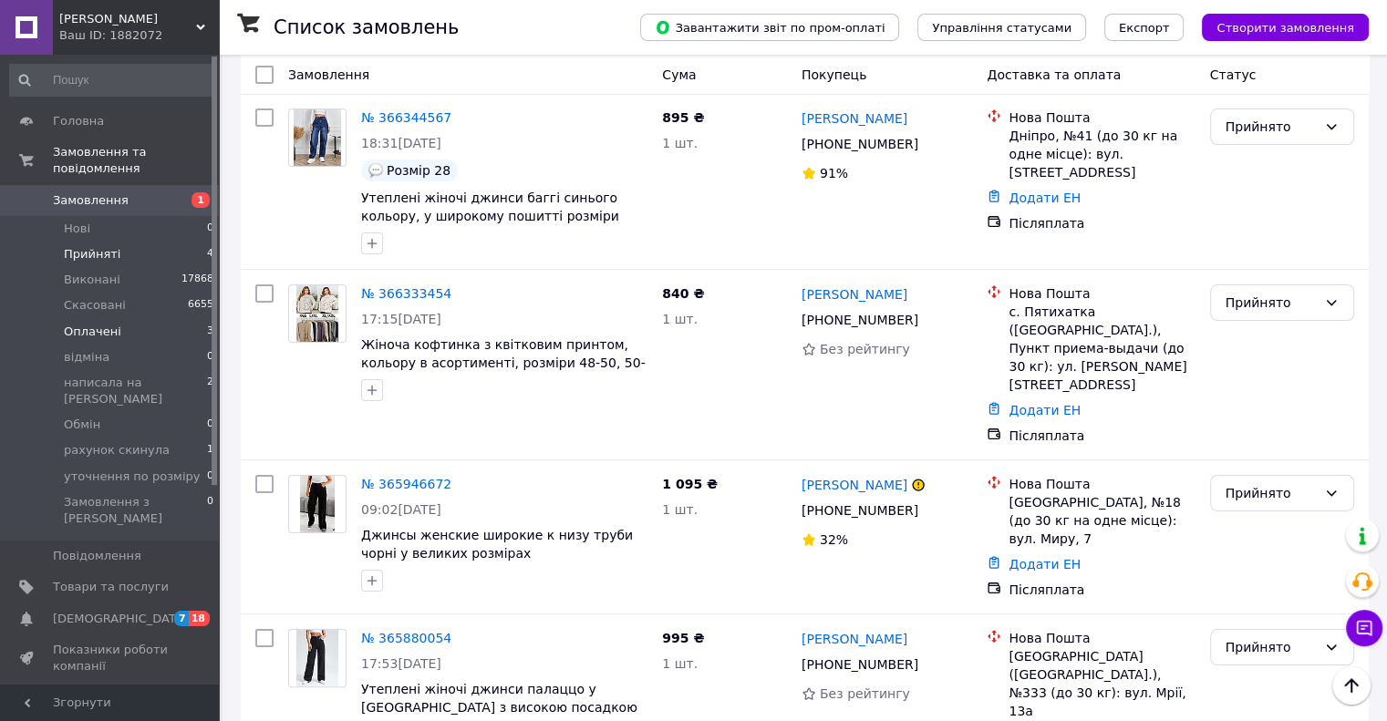
click at [84, 324] on span "Оплачені" at bounding box center [92, 332] width 57 height 16
